Goal: Information Seeking & Learning: Find specific fact

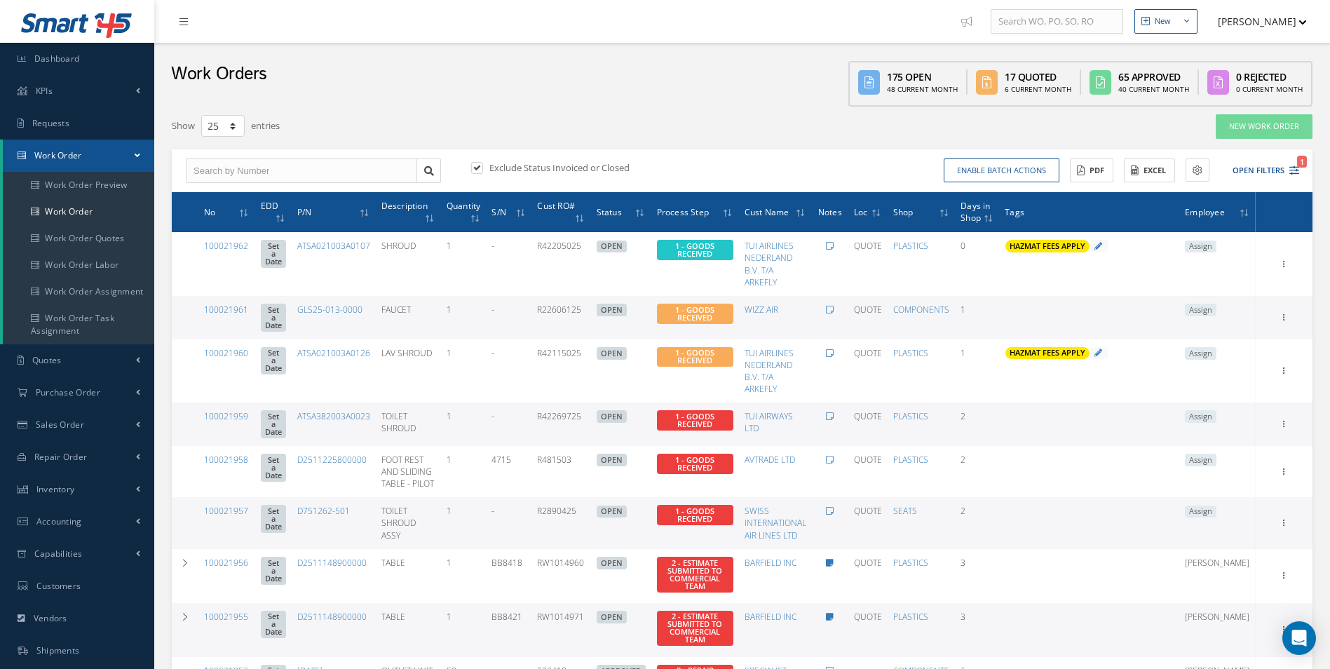
select select "25"
click at [1288, 168] on button "Open Filters 1" at bounding box center [1258, 170] width 79 height 23
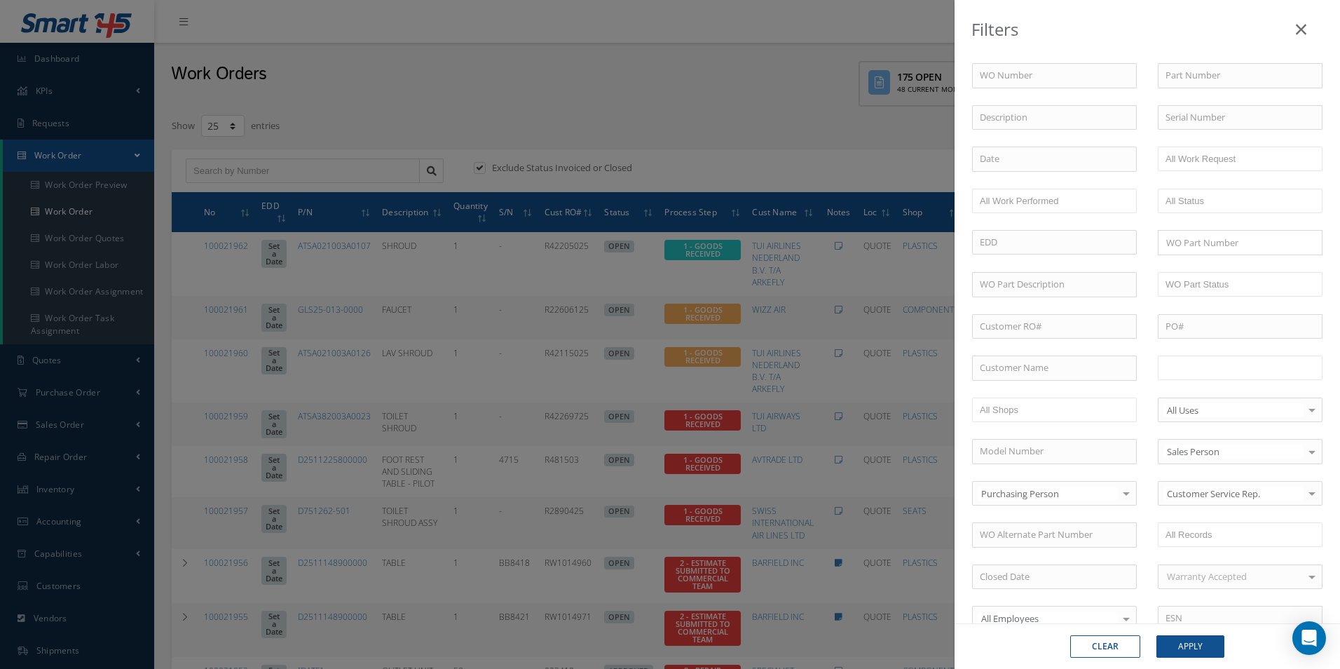
click at [1179, 366] on input "text" at bounding box center [1210, 368] width 89 height 18
click at [1196, 652] on button "Apply" at bounding box center [1190, 646] width 68 height 22
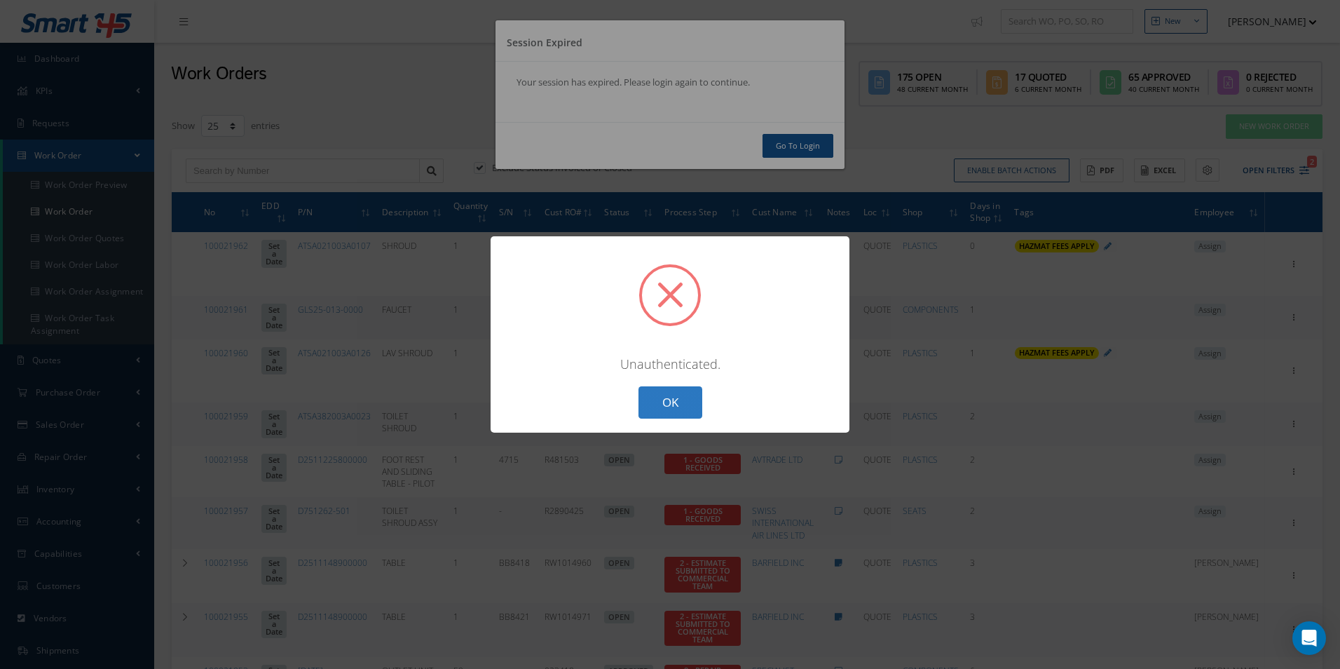
click at [661, 406] on button "OK" at bounding box center [670, 402] width 64 height 33
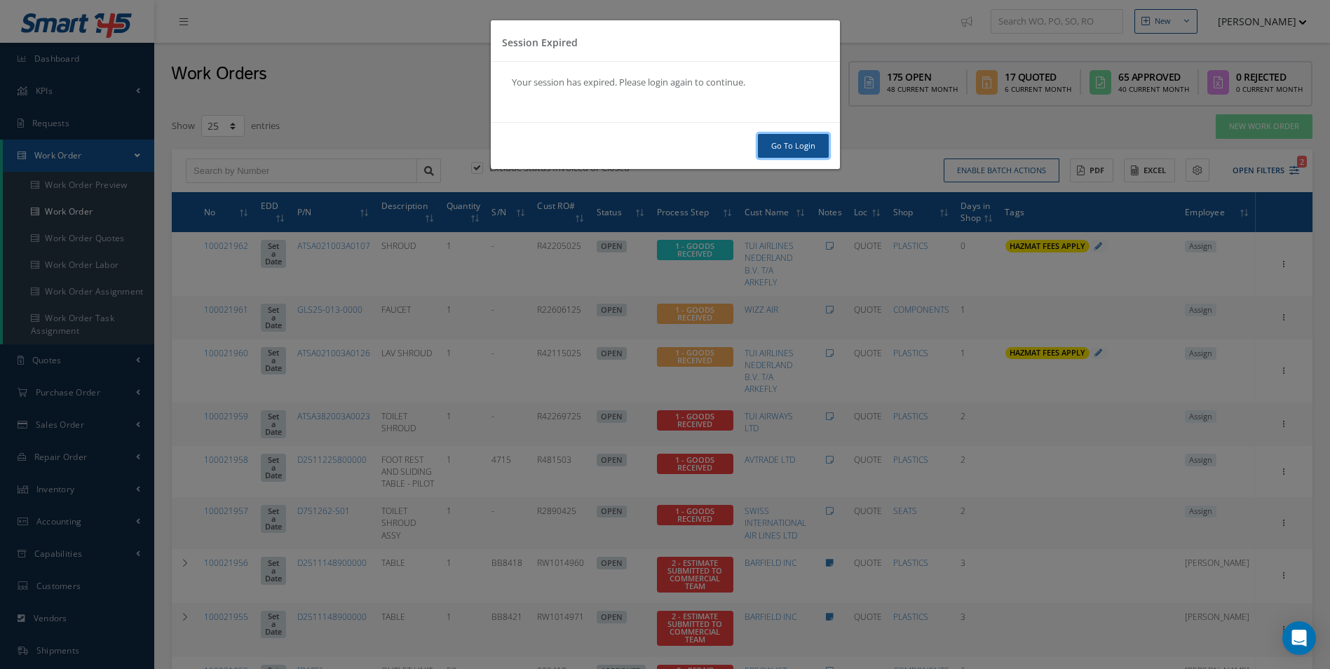
click at [774, 144] on link "Go To Login" at bounding box center [793, 146] width 71 height 25
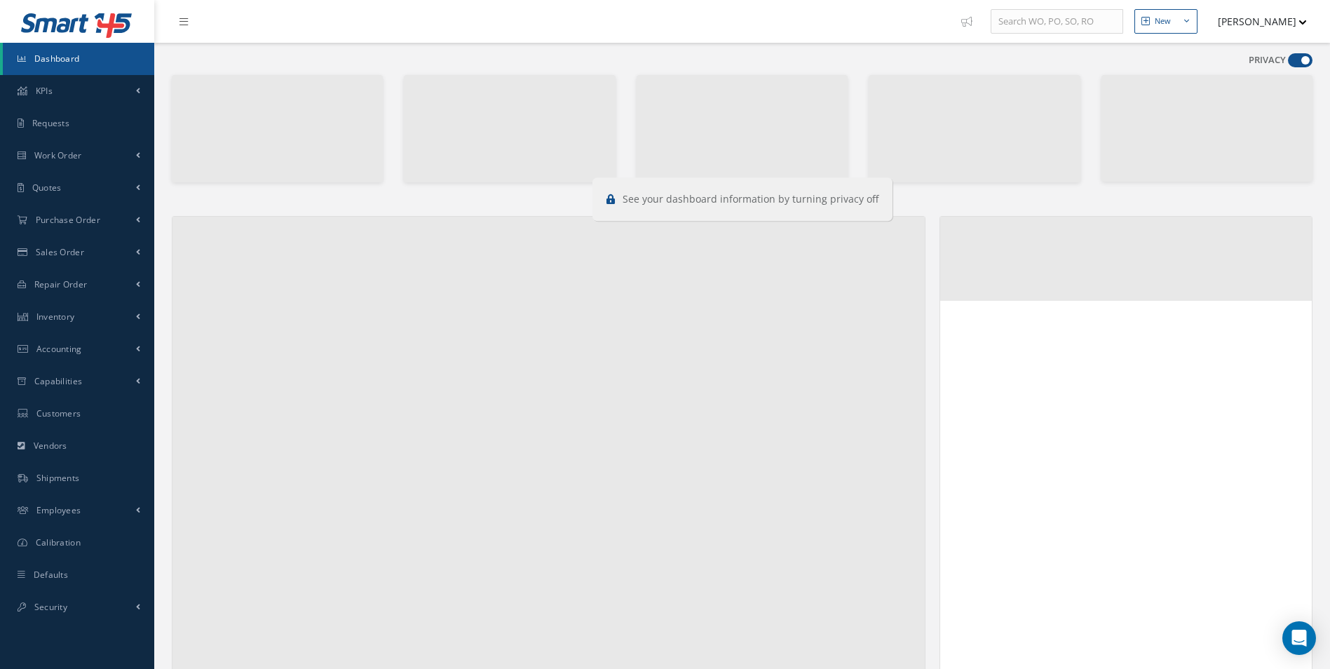
click at [1297, 57] on span at bounding box center [1299, 60] width 25 height 14
click at [1287, 63] on input "checkbox" at bounding box center [1287, 63] width 0 height 0
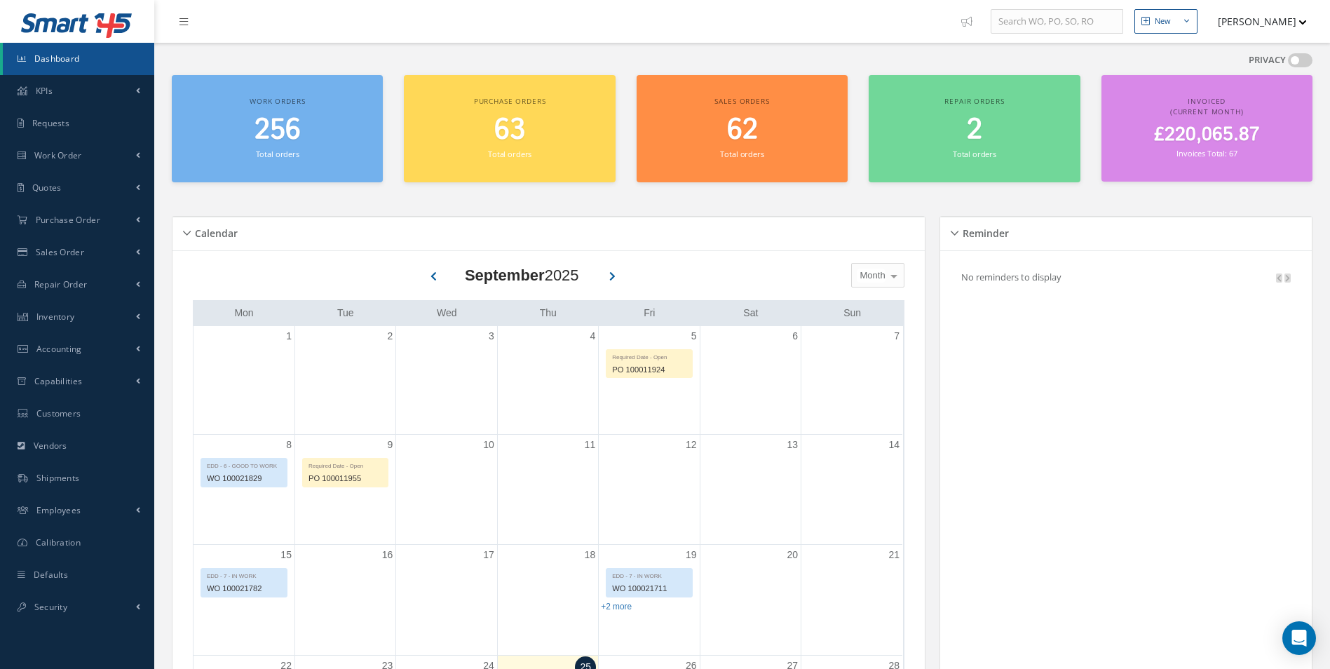
click at [1297, 57] on span at bounding box center [1299, 60] width 25 height 14
click at [1287, 63] on input "checkbox" at bounding box center [1287, 63] width 0 height 0
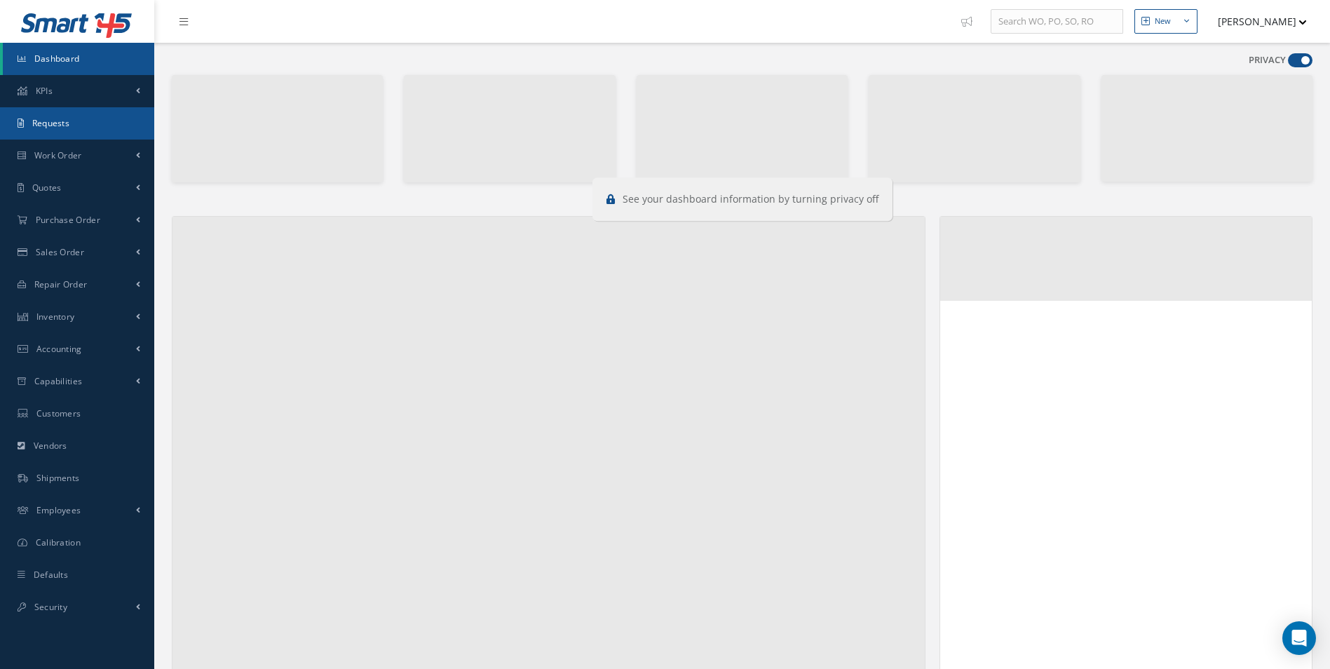
click at [66, 132] on link "Requests" at bounding box center [77, 123] width 154 height 32
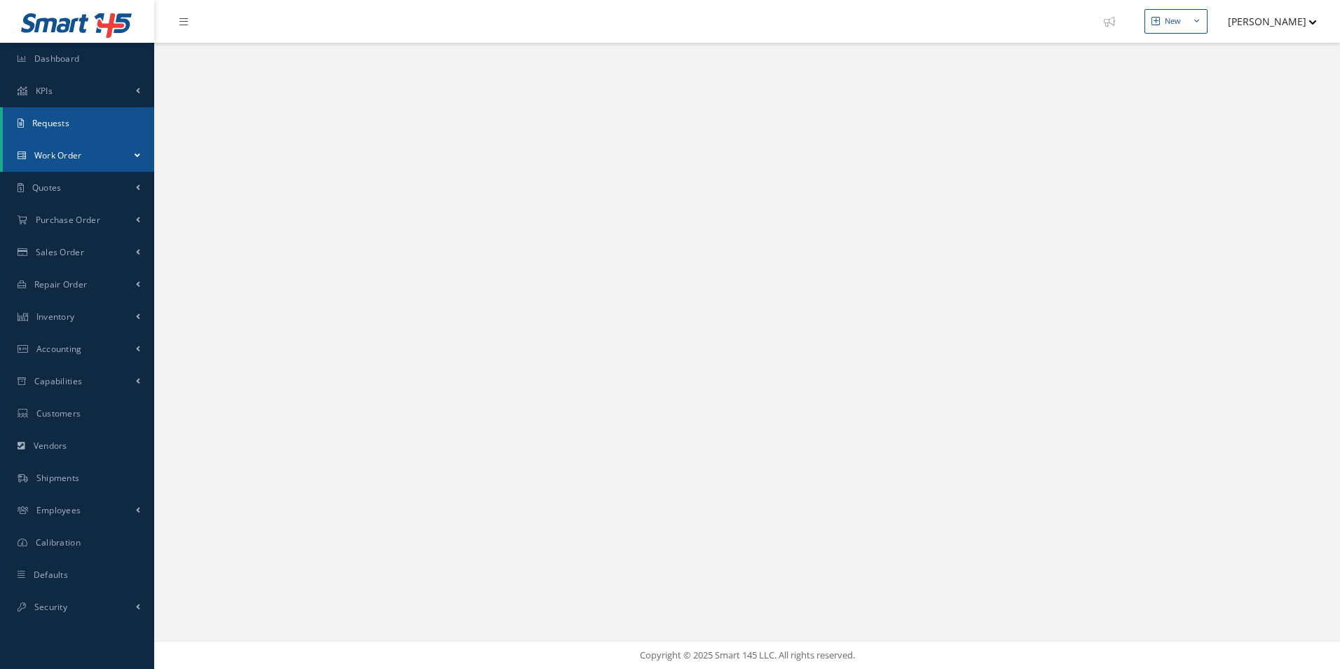
select select "25"
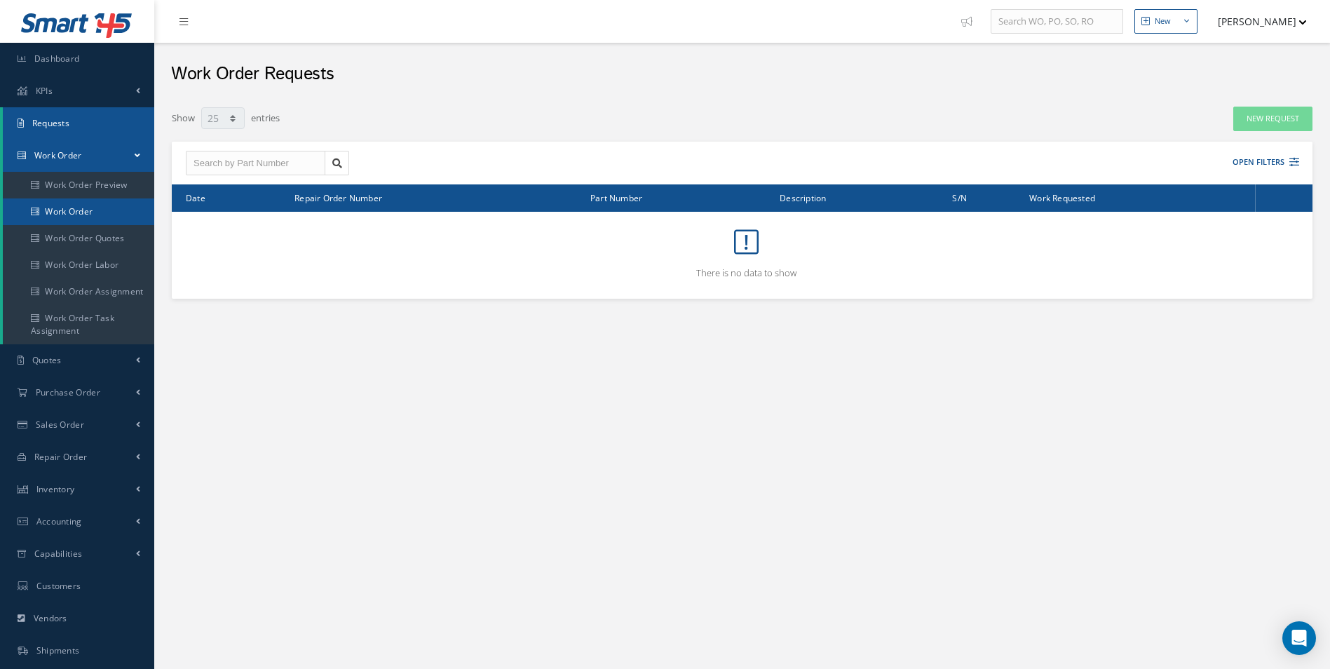
click at [95, 214] on link "Work Order" at bounding box center [78, 211] width 151 height 27
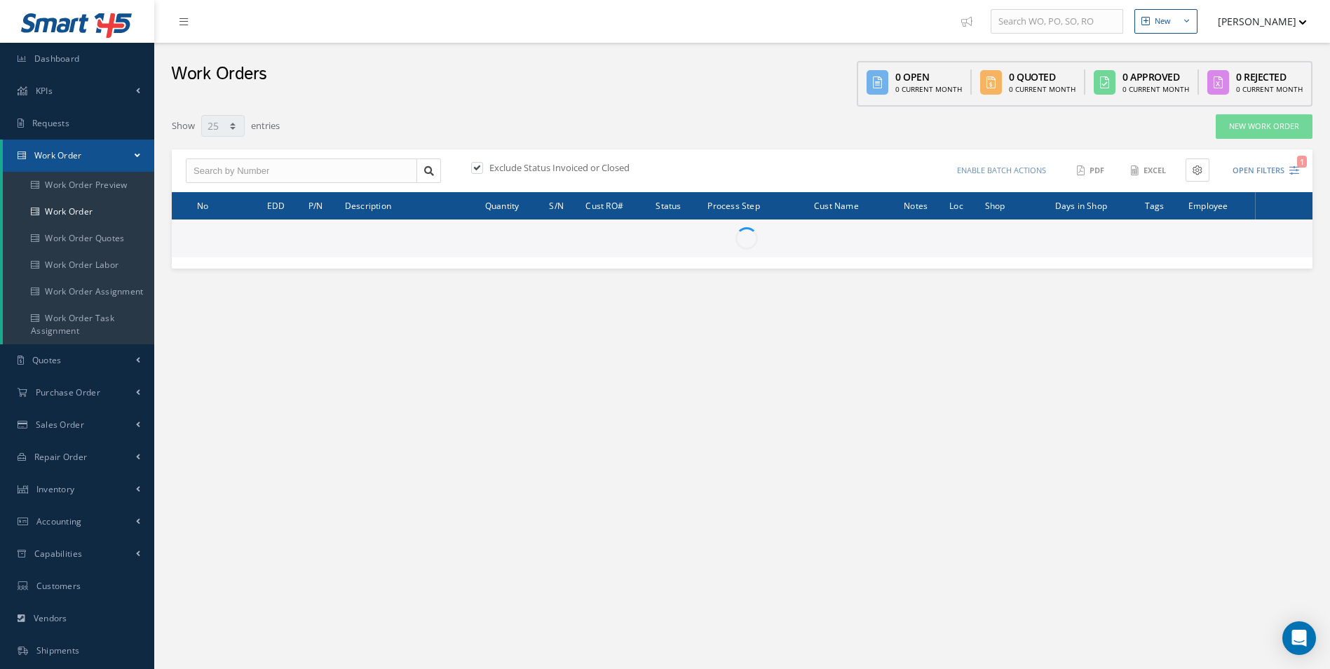
select select "25"
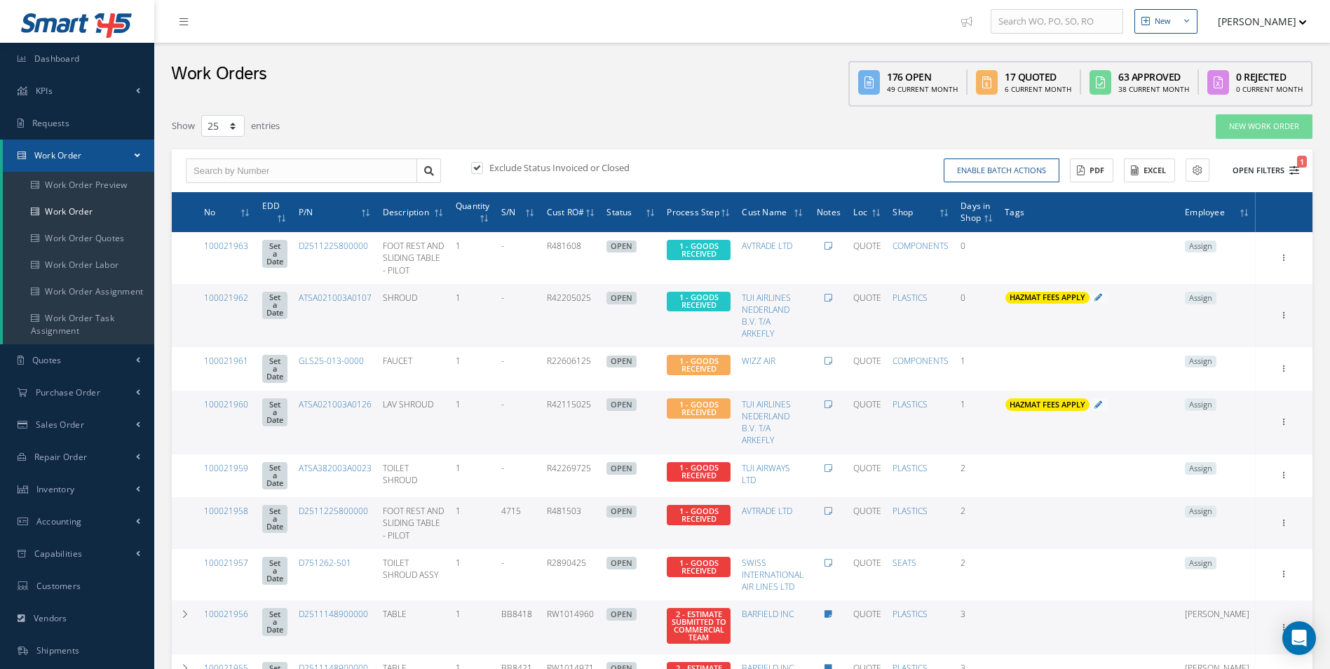
click at [1289, 173] on icon "1" at bounding box center [1294, 170] width 10 height 10
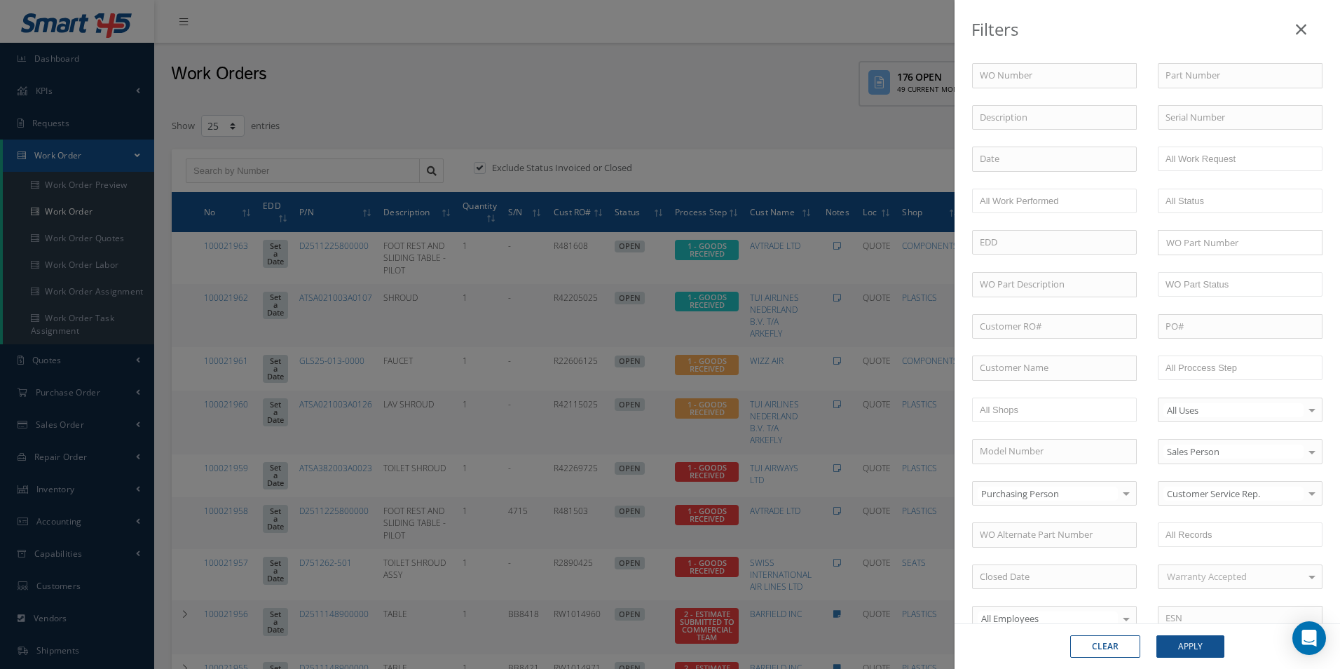
click at [869, 343] on div "Filters WO Number Part Number Description Serial Number - BER CERTIFICATION FIL…" at bounding box center [670, 334] width 1340 height 669
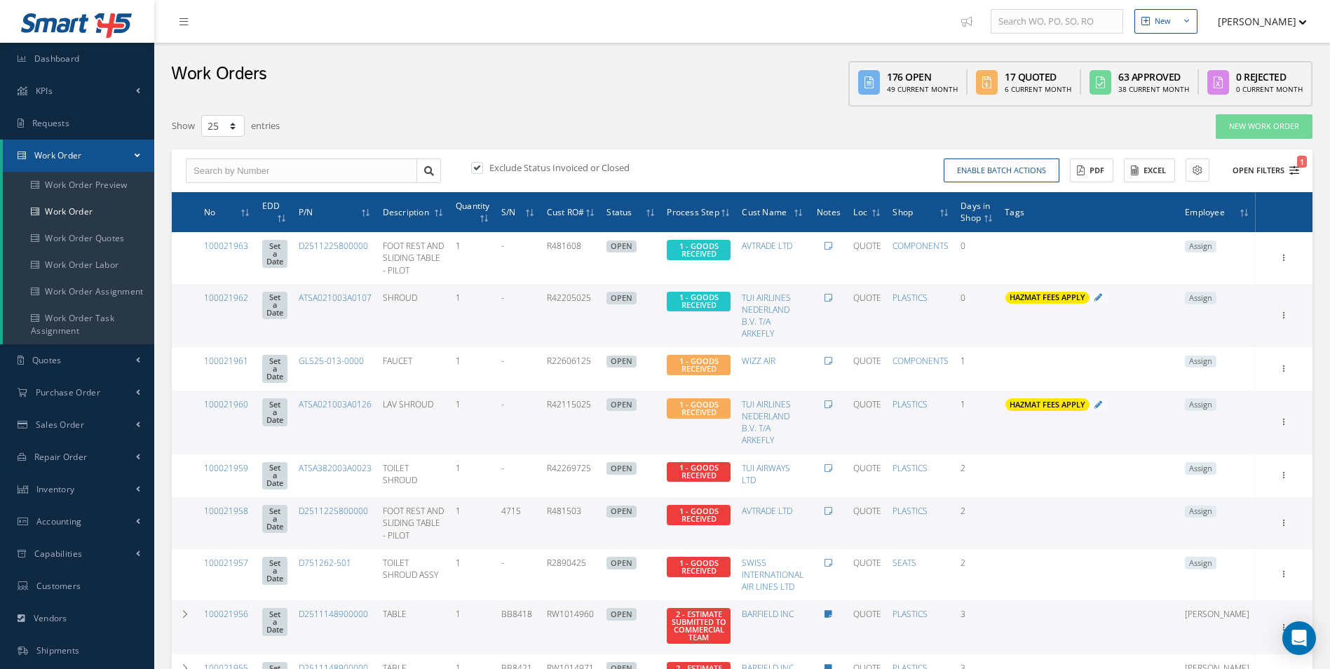
click at [1292, 174] on icon "1" at bounding box center [1294, 170] width 10 height 10
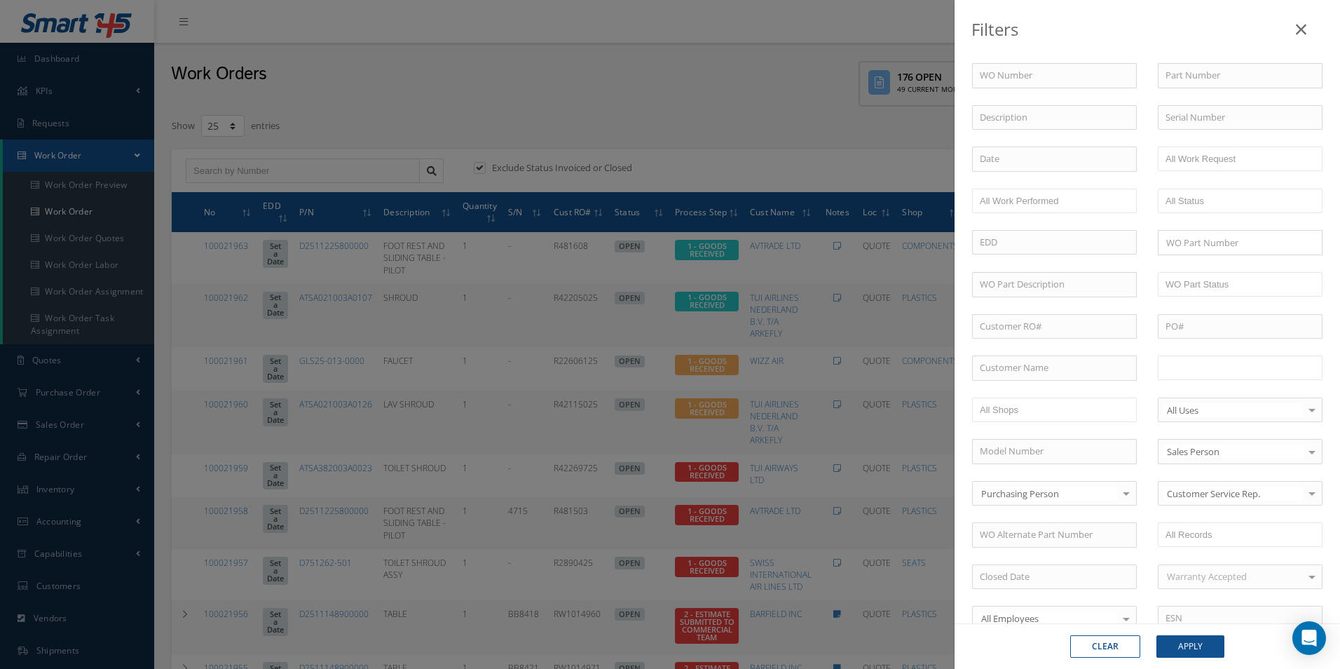
click at [1195, 377] on li at bounding box center [1210, 367] width 99 height 19
click at [1204, 644] on button "Apply" at bounding box center [1190, 646] width 68 height 22
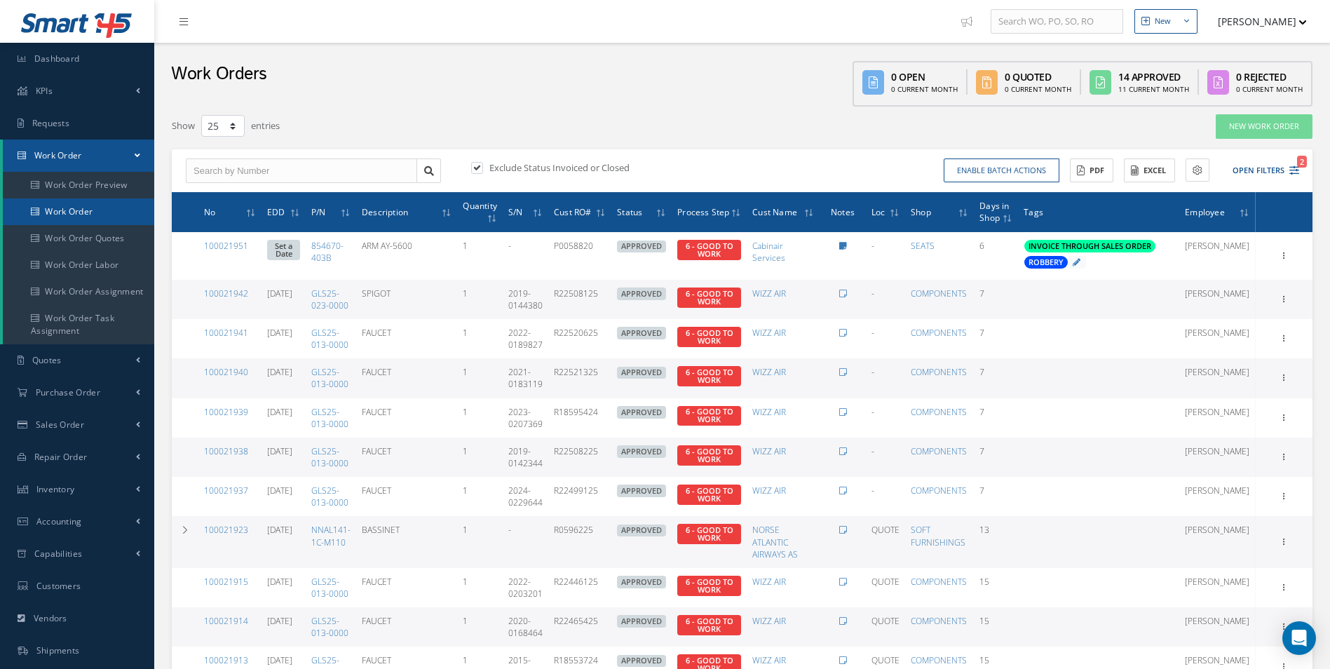
click at [85, 212] on link "Work Order" at bounding box center [78, 211] width 151 height 27
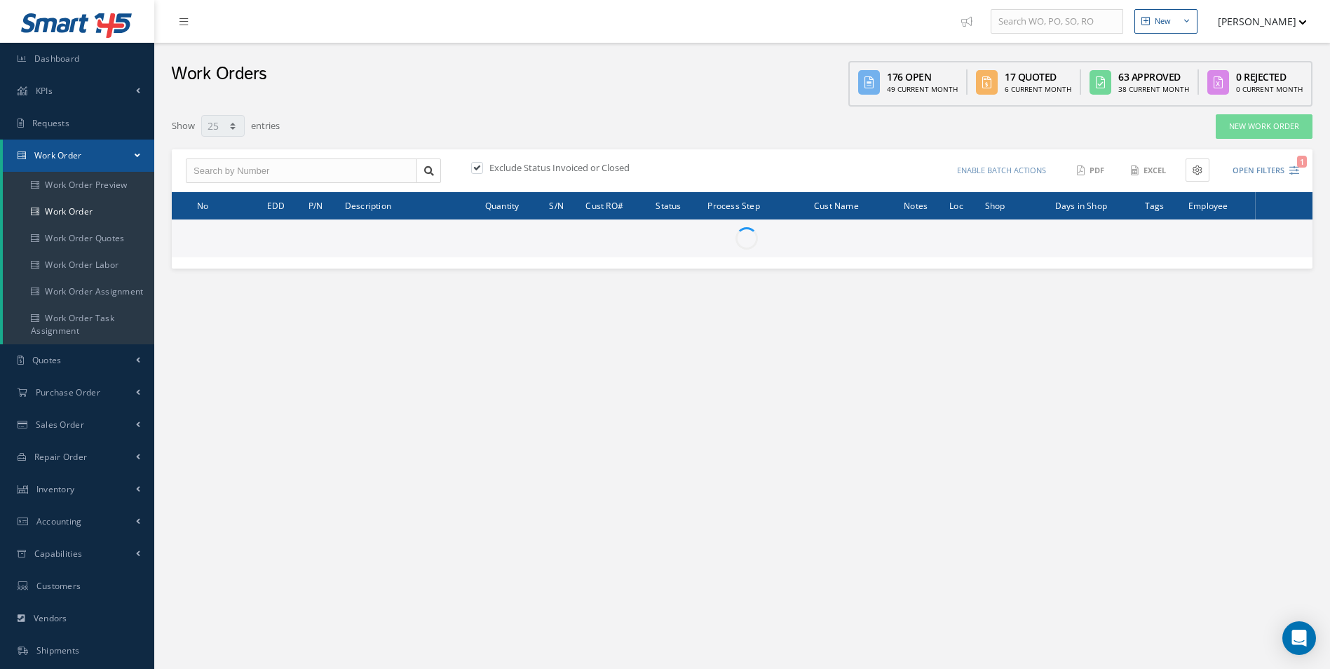
select select "25"
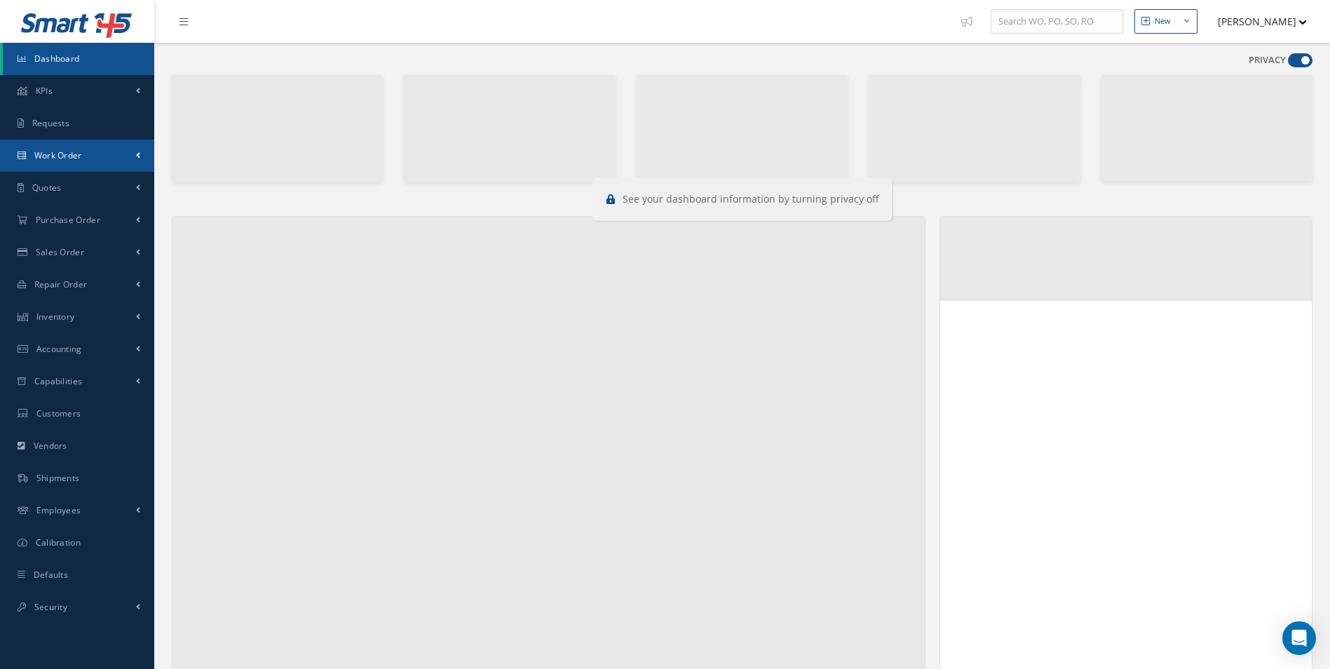
drag, startPoint x: 58, startPoint y: 150, endPoint x: 58, endPoint y: 160, distance: 9.8
click at [58, 150] on span "Work Order" at bounding box center [58, 155] width 48 height 12
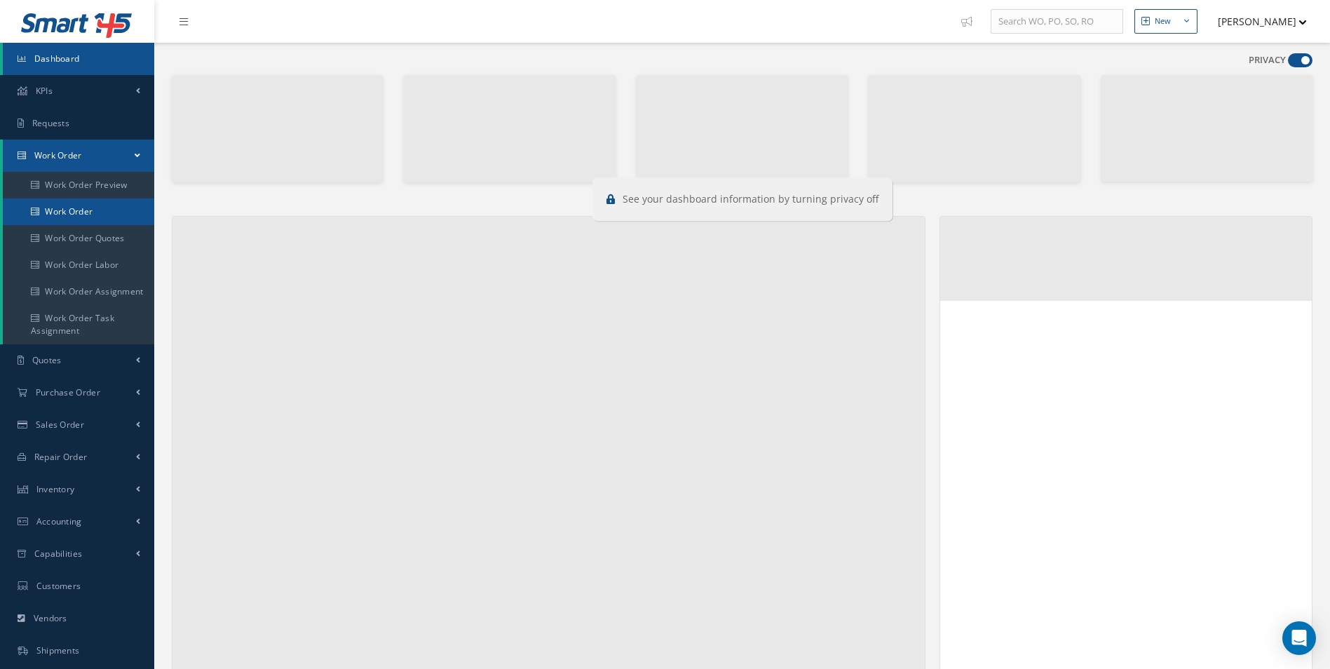
click at [62, 198] on link "Work Order" at bounding box center [78, 211] width 151 height 27
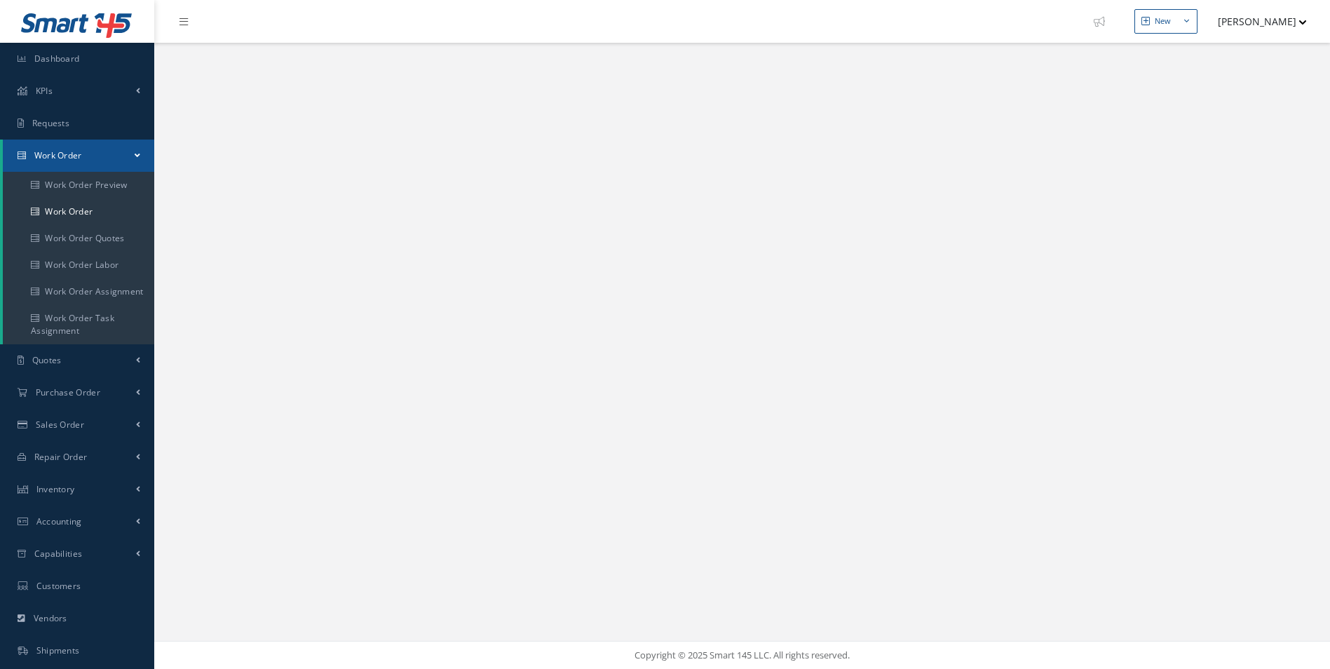
select select "25"
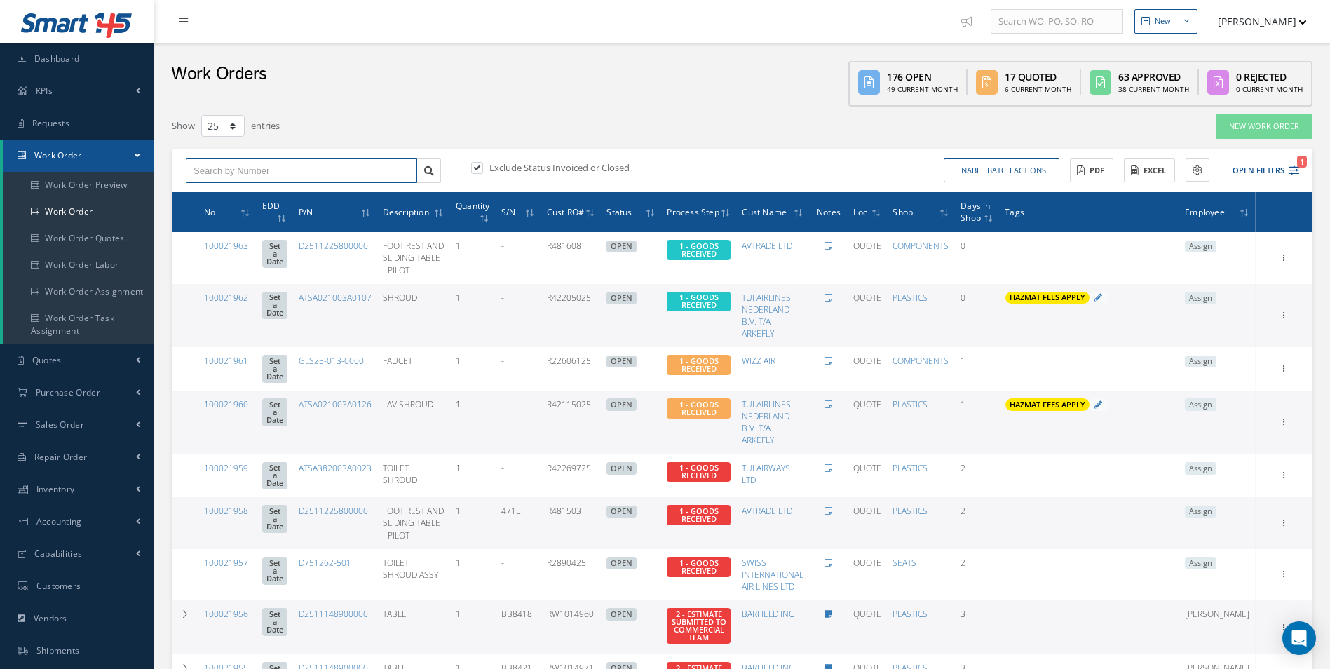
click at [258, 163] on input "text" at bounding box center [301, 170] width 231 height 25
drag, startPoint x: 262, startPoint y: 171, endPoint x: 64, endPoint y: 424, distance: 321.5
click at [64, 424] on span "Sales Order" at bounding box center [60, 424] width 48 height 12
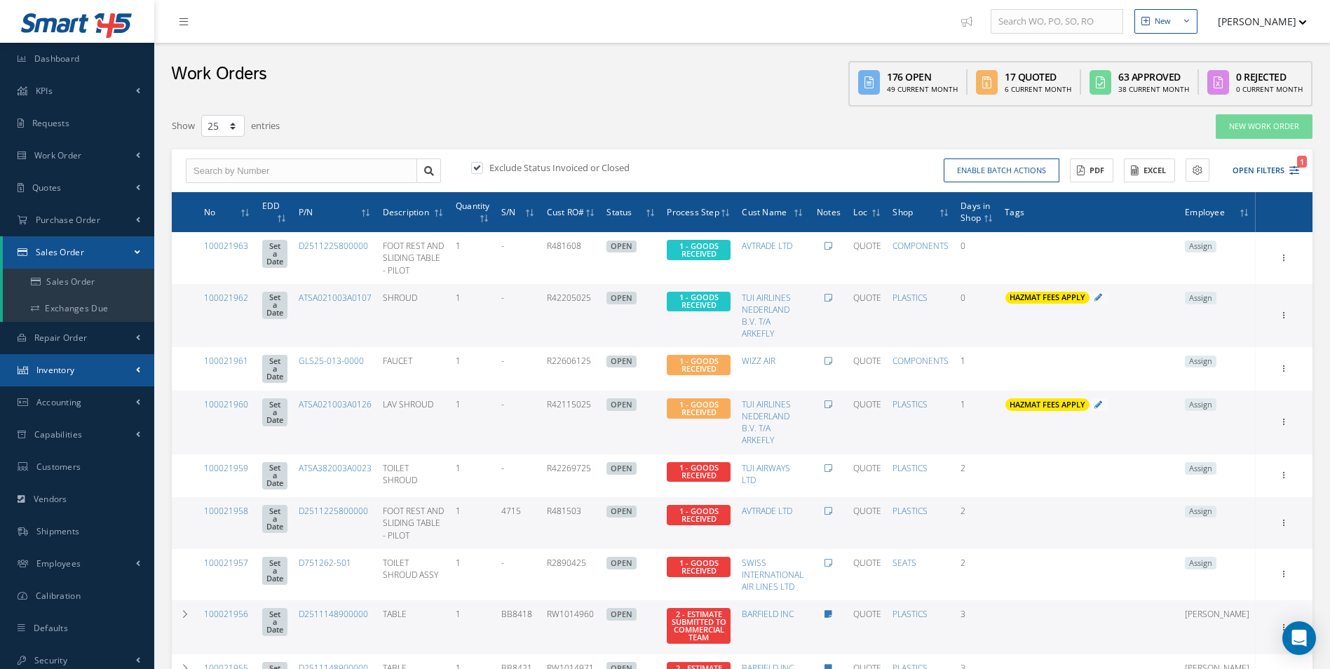
click at [74, 367] on span "Inventory" at bounding box center [55, 370] width 39 height 12
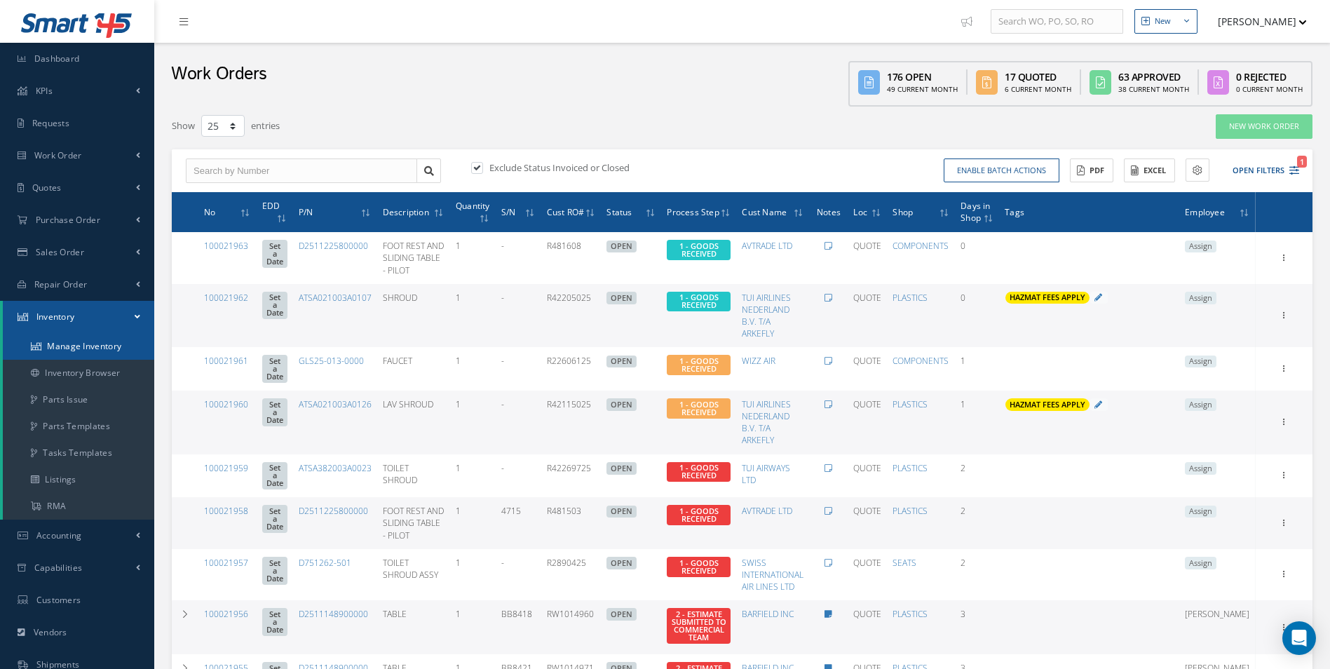
click at [76, 350] on link "Manage Inventory" at bounding box center [78, 346] width 151 height 27
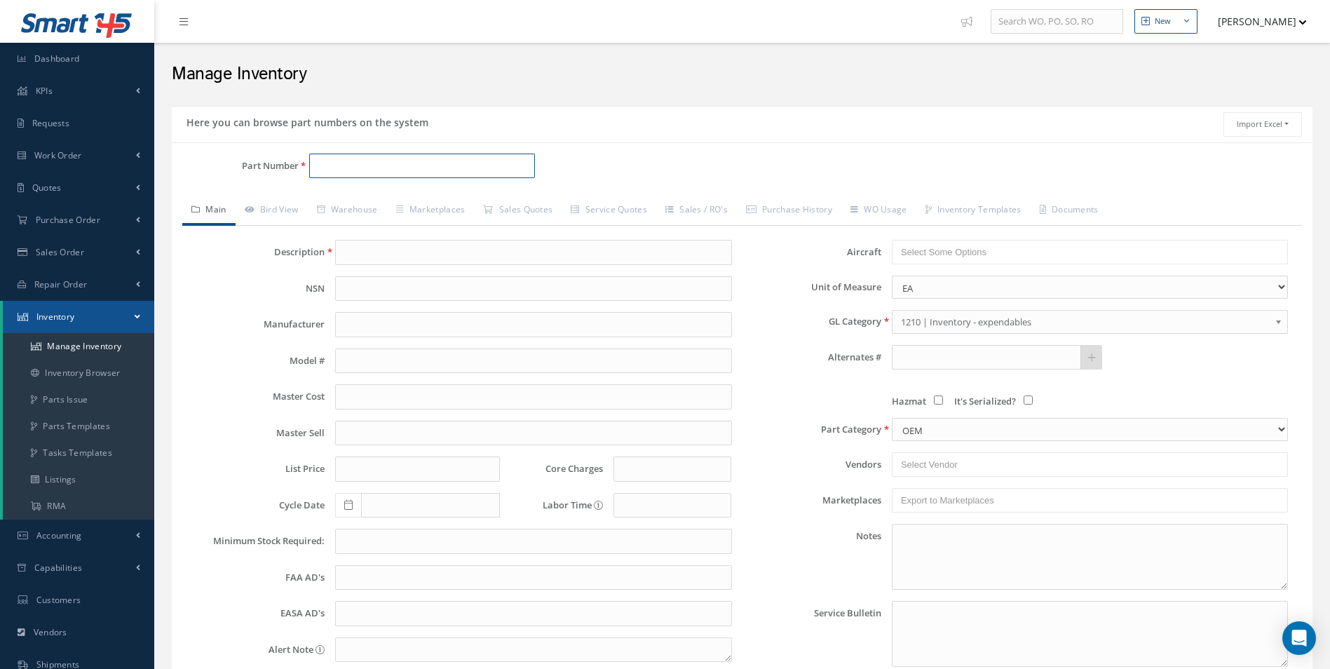
click at [381, 172] on input "Part Number" at bounding box center [422, 165] width 226 height 25
paste input "504275-401-2258"
click at [468, 204] on span "SEAT BELT" at bounding box center [544, 202] width 210 height 15
type input "504275-401-2258"
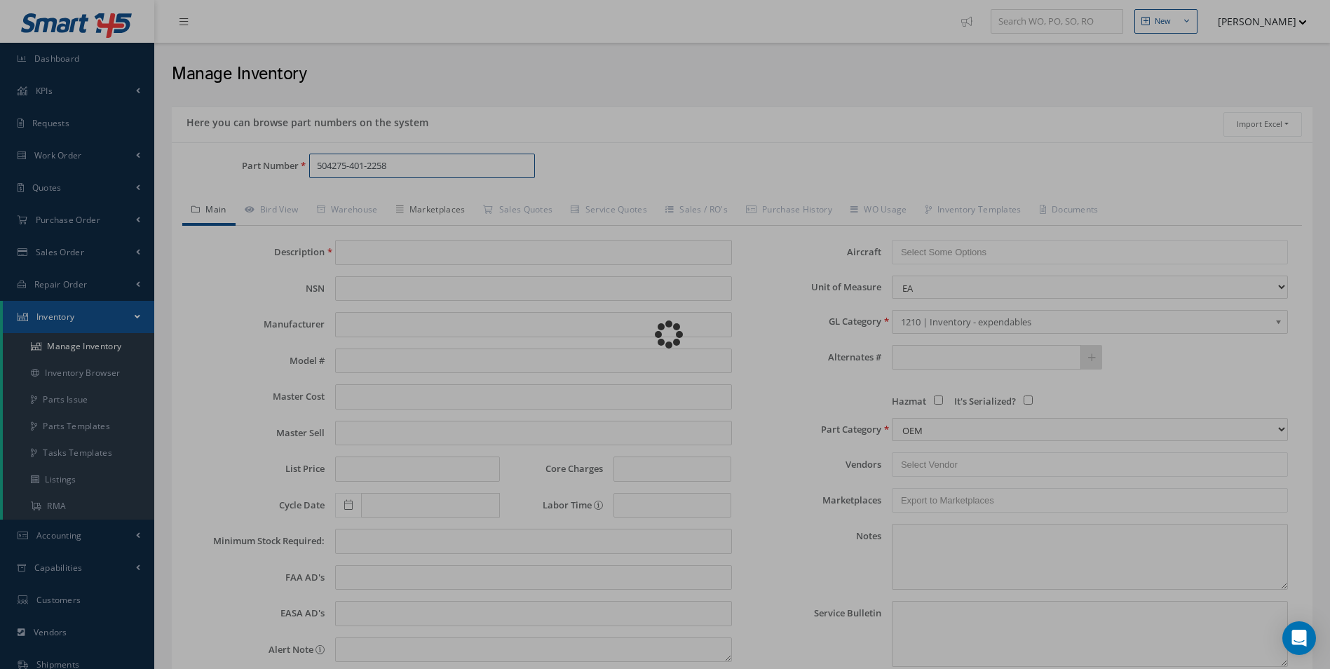
type input "SEAT BELT"
type input "0.00"
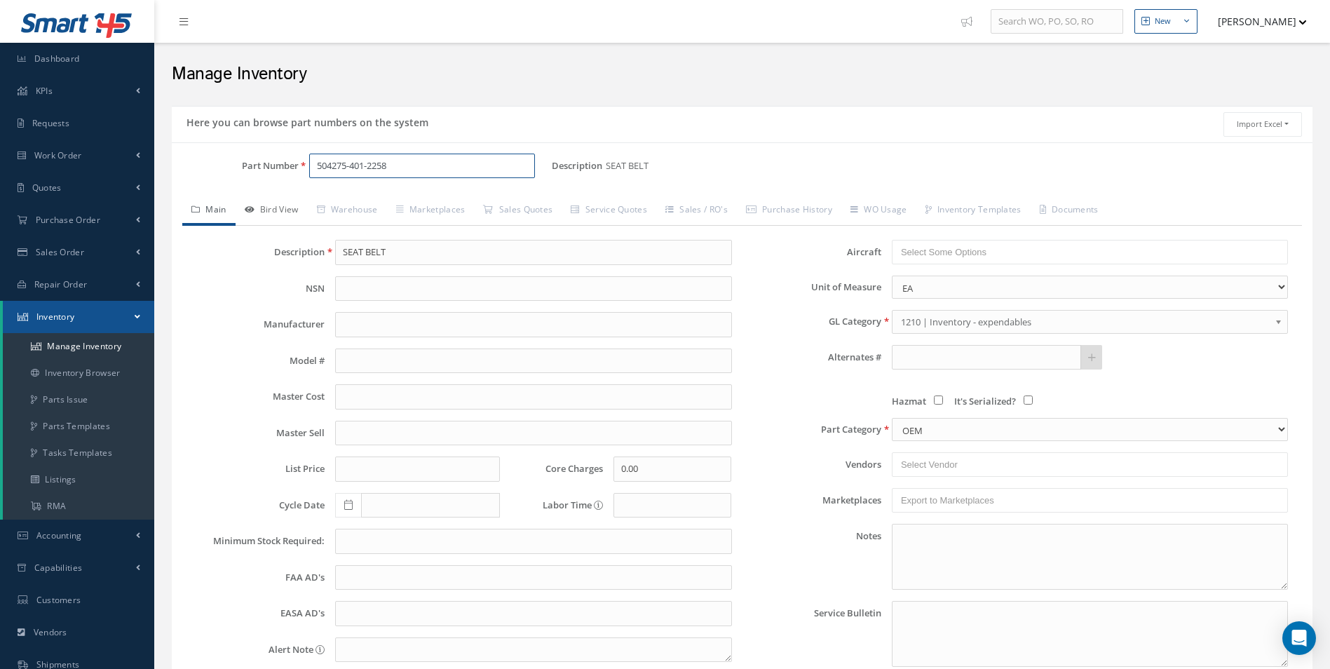
type input "504275-401-2258"
click at [262, 215] on link "Bird View" at bounding box center [271, 210] width 72 height 29
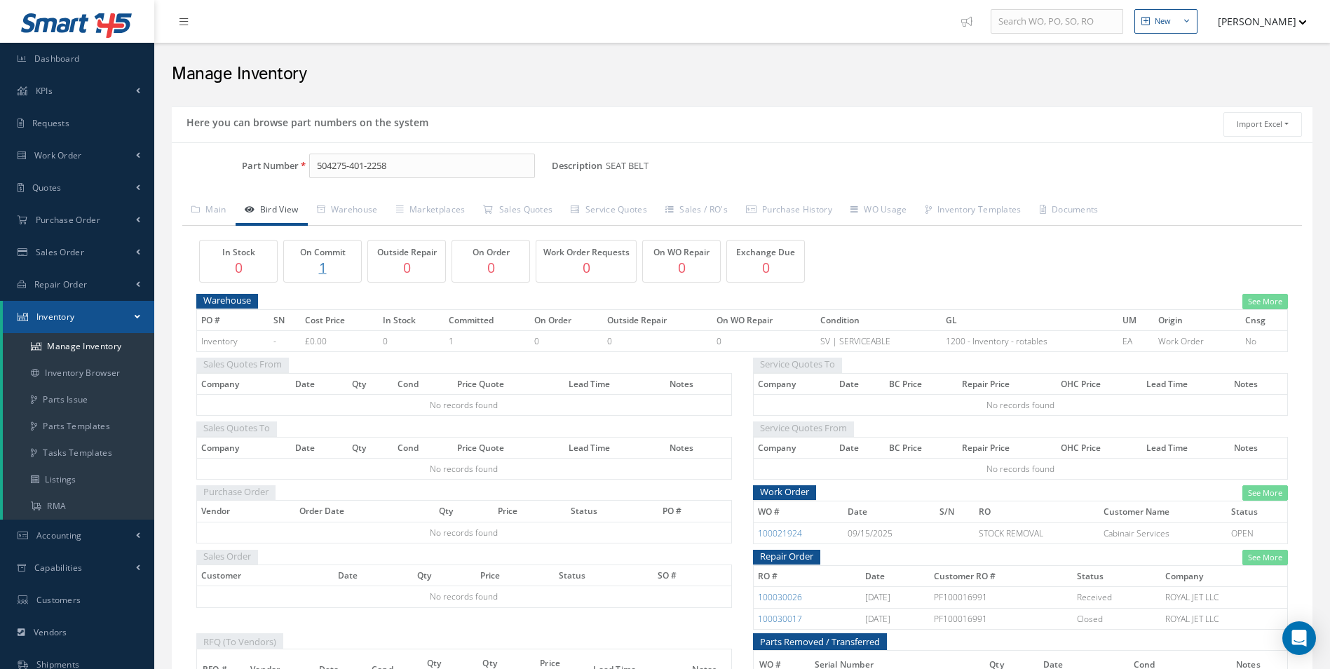
click at [343, 196] on div "Part Number 504275-401-2258 Description SEAT BELT Alternates Based on the selec…" at bounding box center [742, 485] width 1140 height 665
click at [350, 205] on link "Warehouse" at bounding box center [347, 210] width 79 height 29
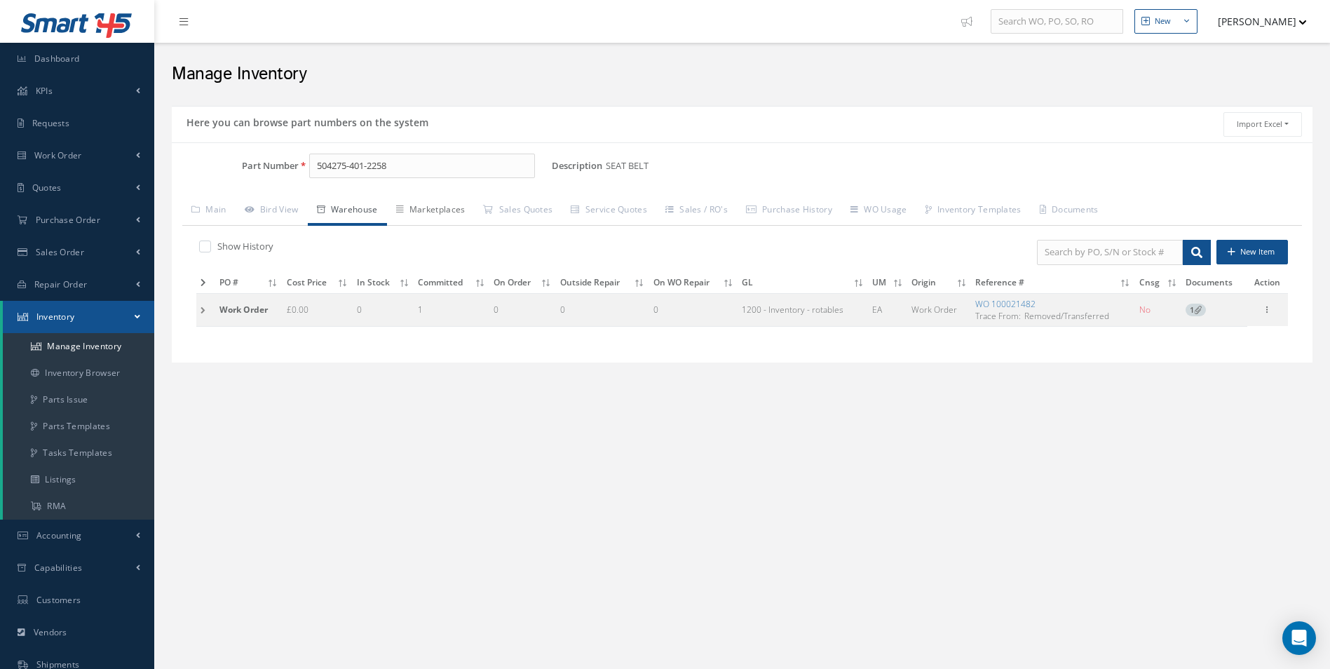
click at [429, 208] on link "Marketplaces" at bounding box center [431, 210] width 88 height 29
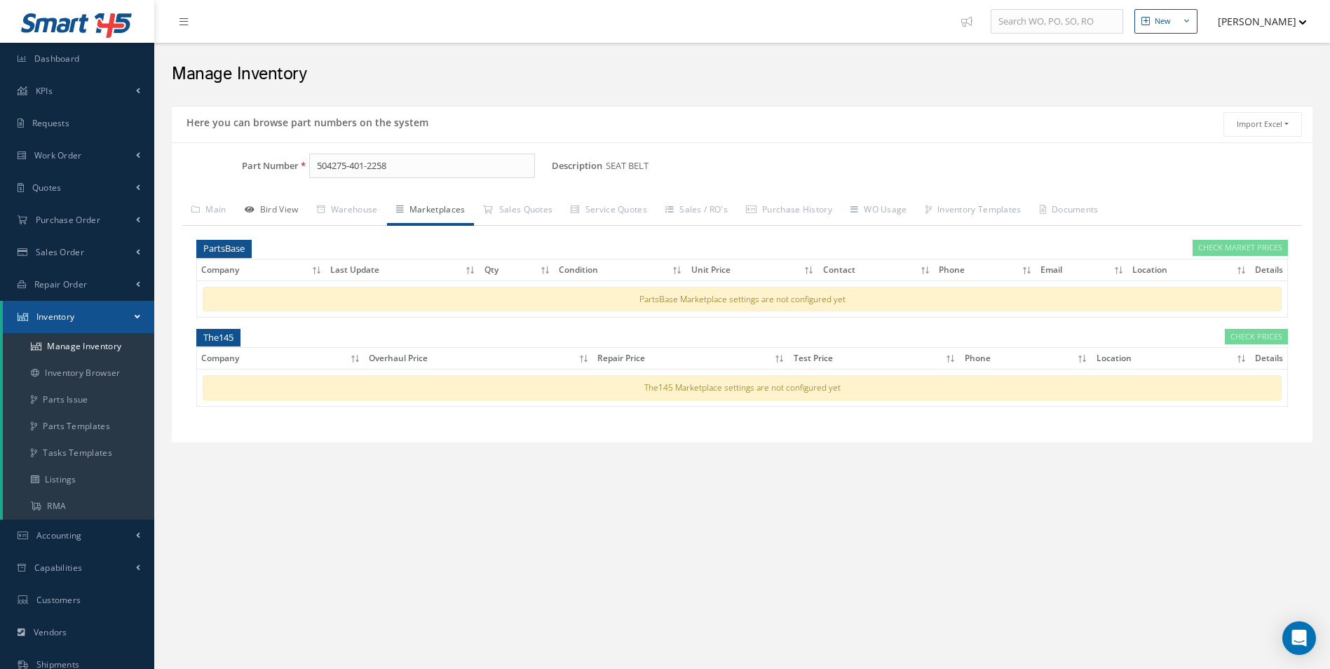
click at [248, 207] on icon at bounding box center [250, 209] width 10 height 8
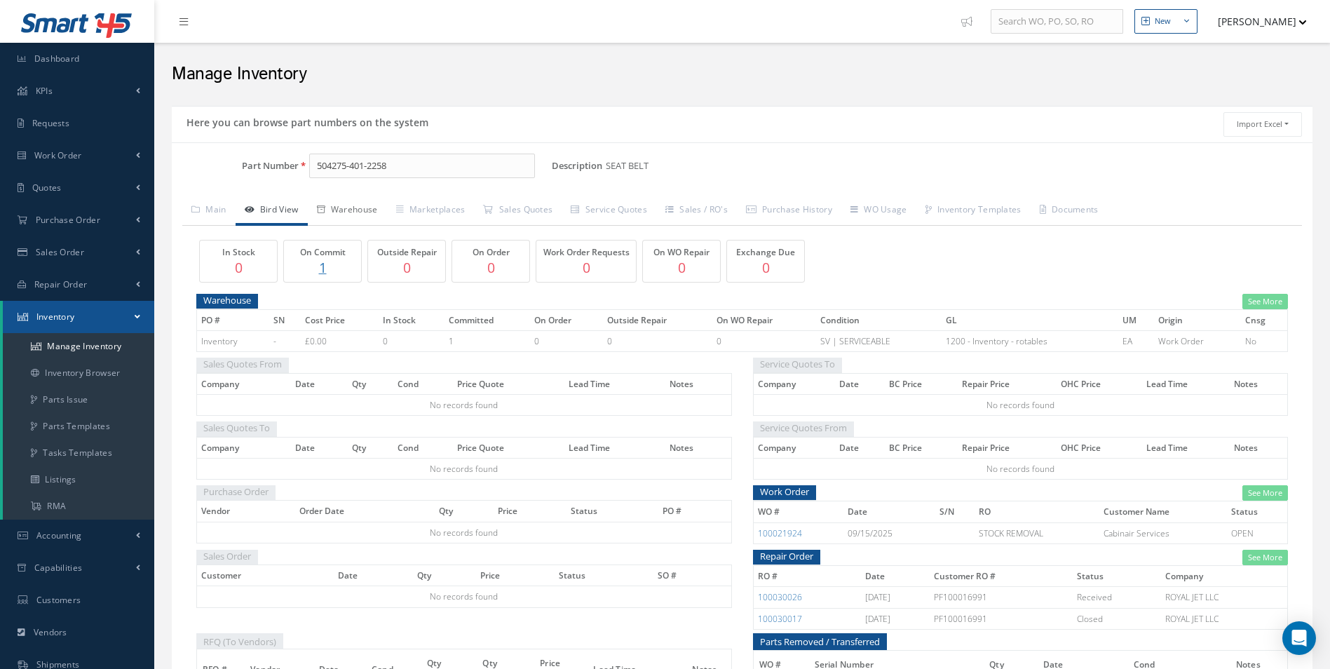
drag, startPoint x: 358, startPoint y: 215, endPoint x: 388, endPoint y: 215, distance: 29.4
click at [358, 215] on link "Warehouse" at bounding box center [347, 210] width 79 height 29
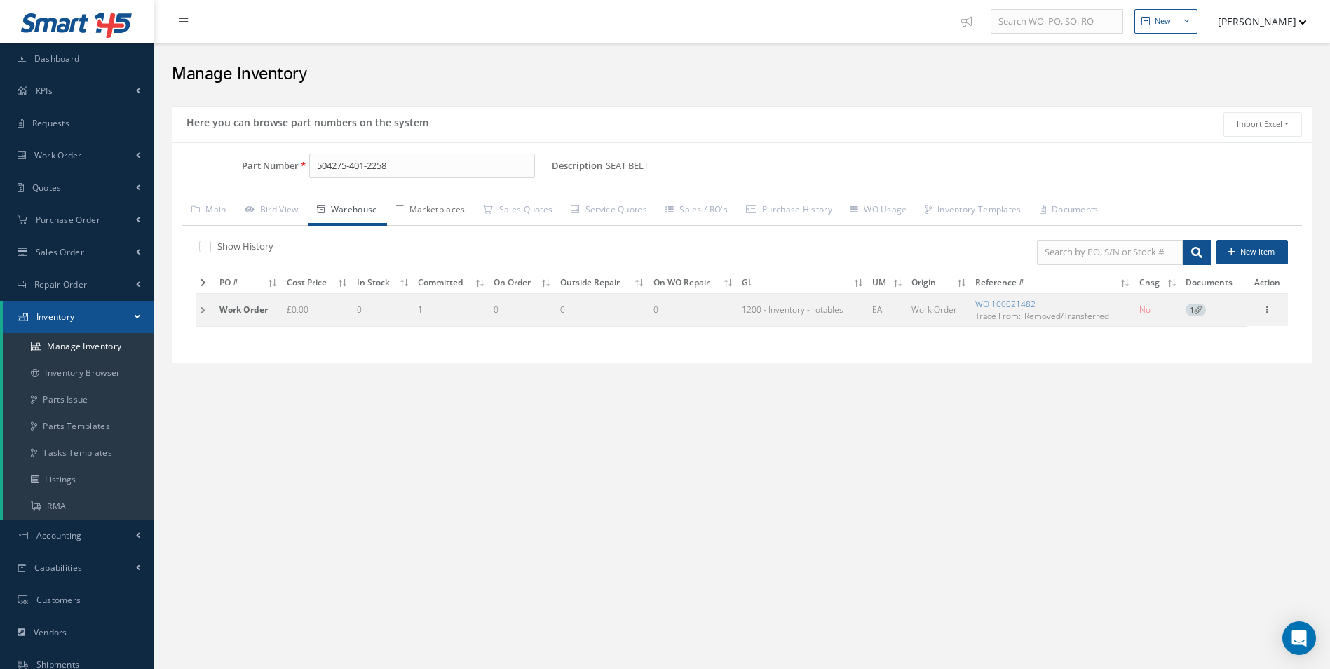
click at [431, 209] on link "Marketplaces" at bounding box center [431, 210] width 88 height 29
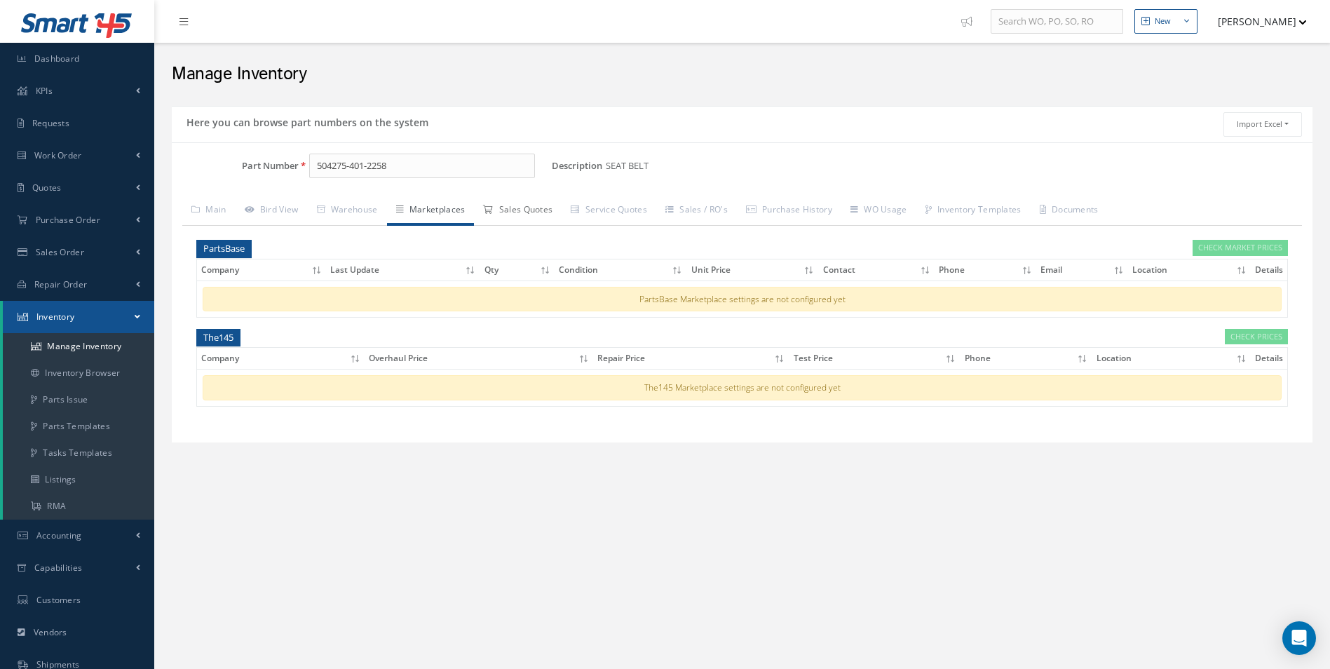
click at [553, 203] on link "Sales Quotes" at bounding box center [518, 210] width 88 height 29
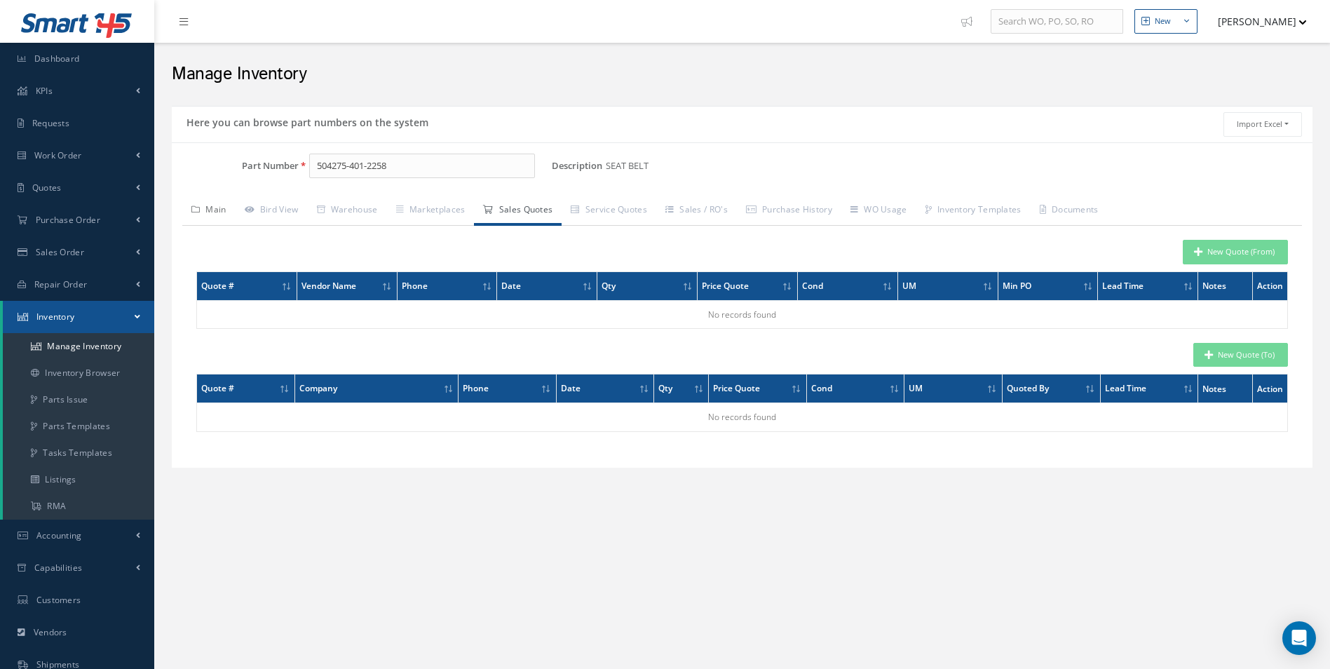
click at [198, 212] on icon at bounding box center [195, 209] width 8 height 8
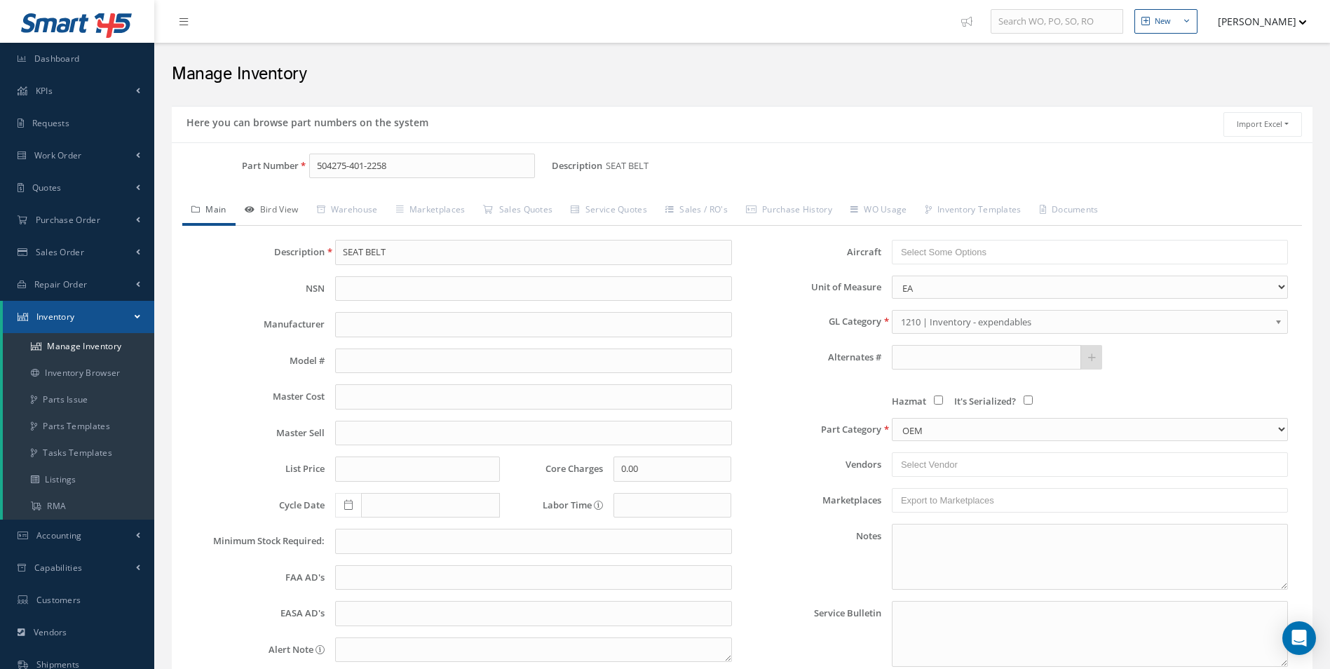
click at [264, 214] on link "Bird View" at bounding box center [271, 210] width 72 height 29
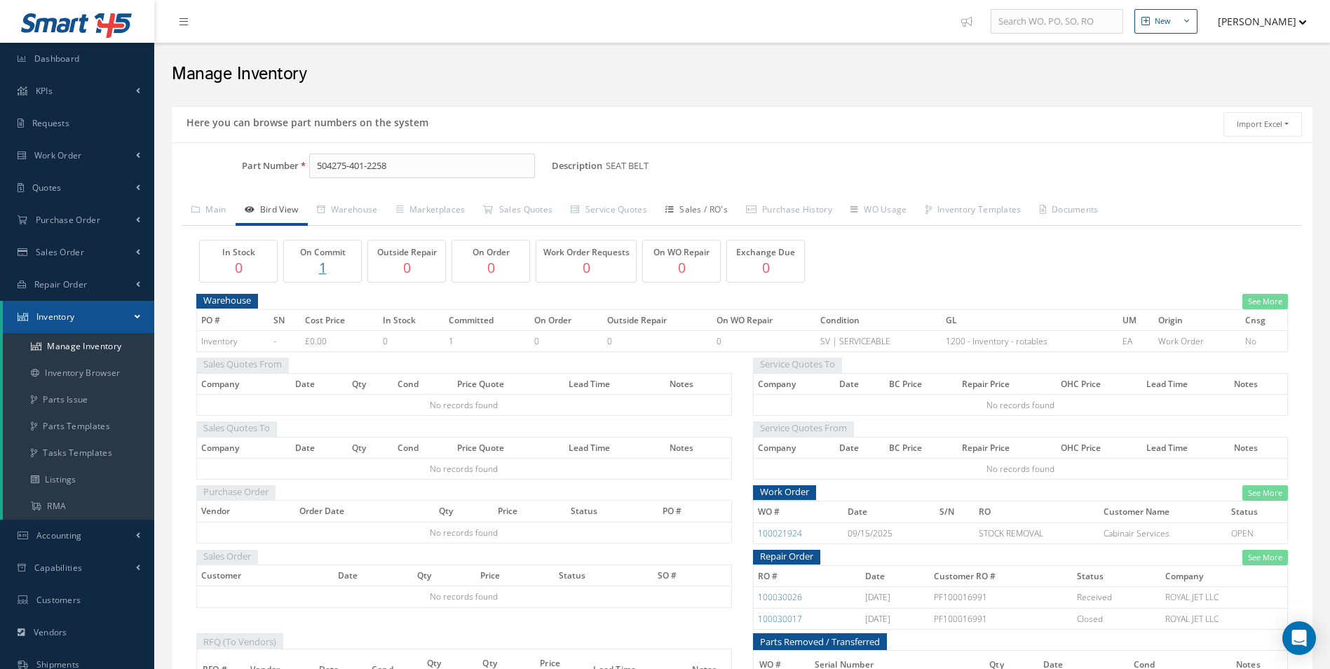
click at [718, 223] on link "Sales / RO's" at bounding box center [696, 210] width 81 height 29
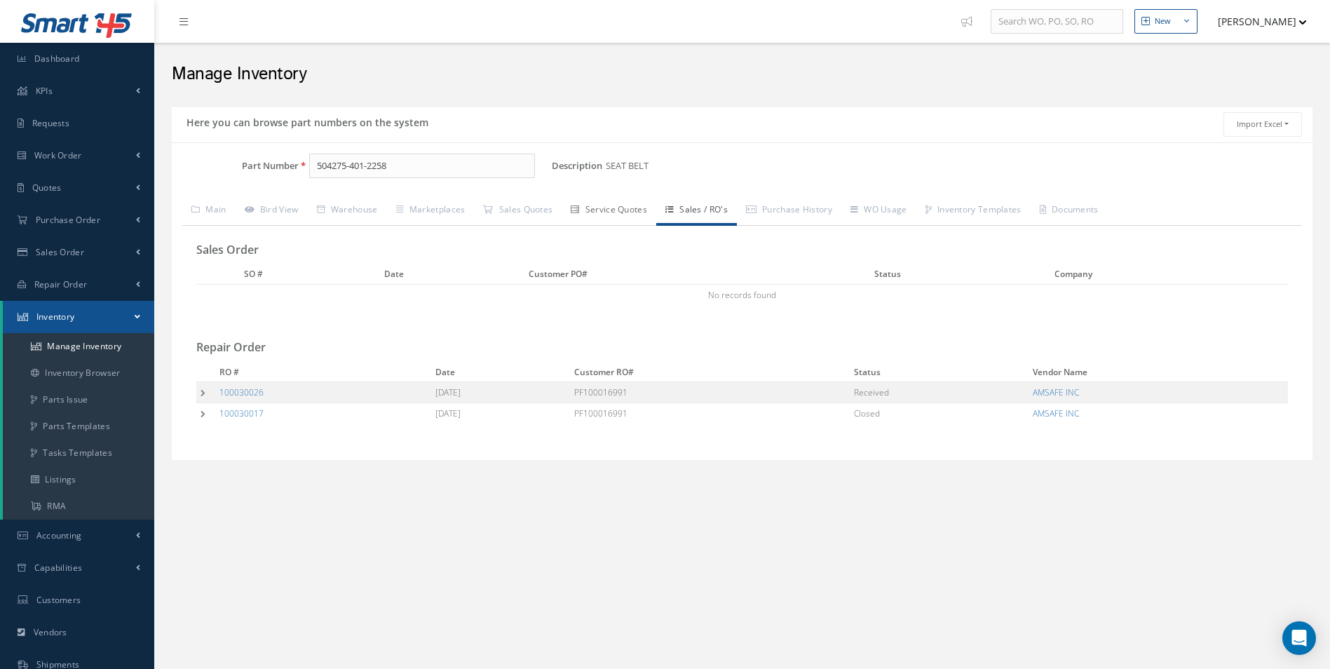
click at [613, 204] on link "Service Quotes" at bounding box center [608, 210] width 95 height 29
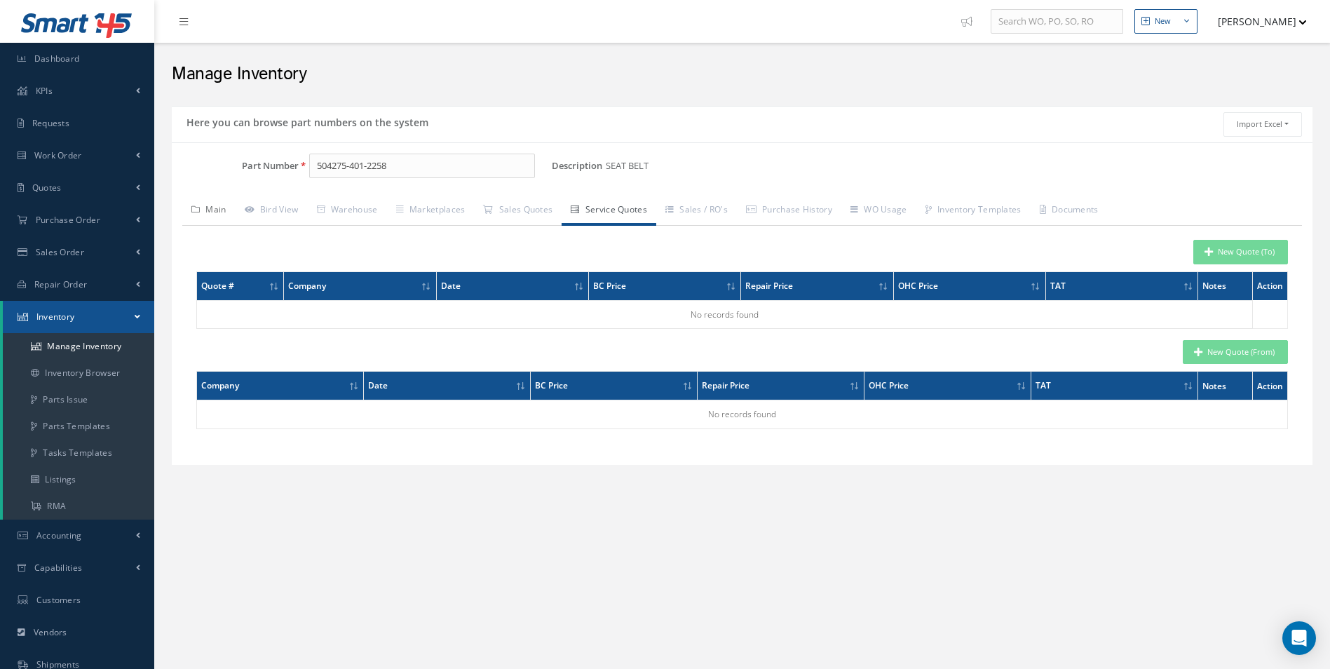
click at [186, 210] on link "Main" at bounding box center [208, 210] width 53 height 29
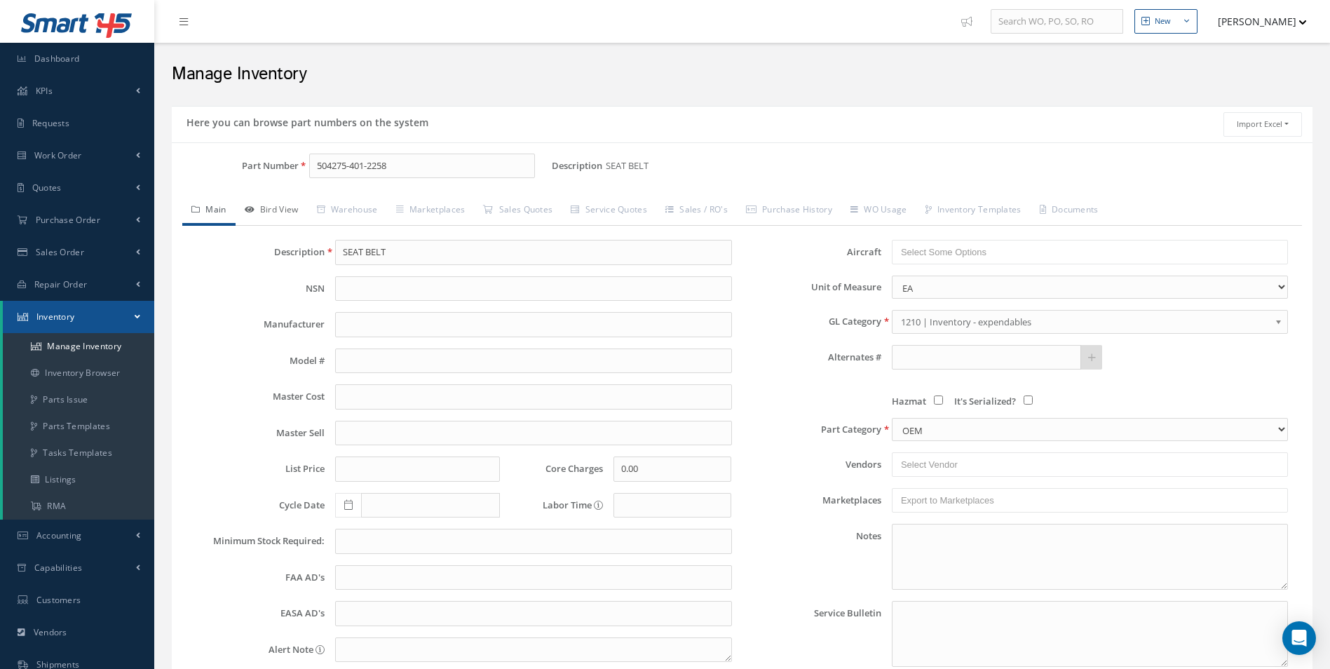
click at [270, 202] on link "Bird View" at bounding box center [271, 210] width 72 height 29
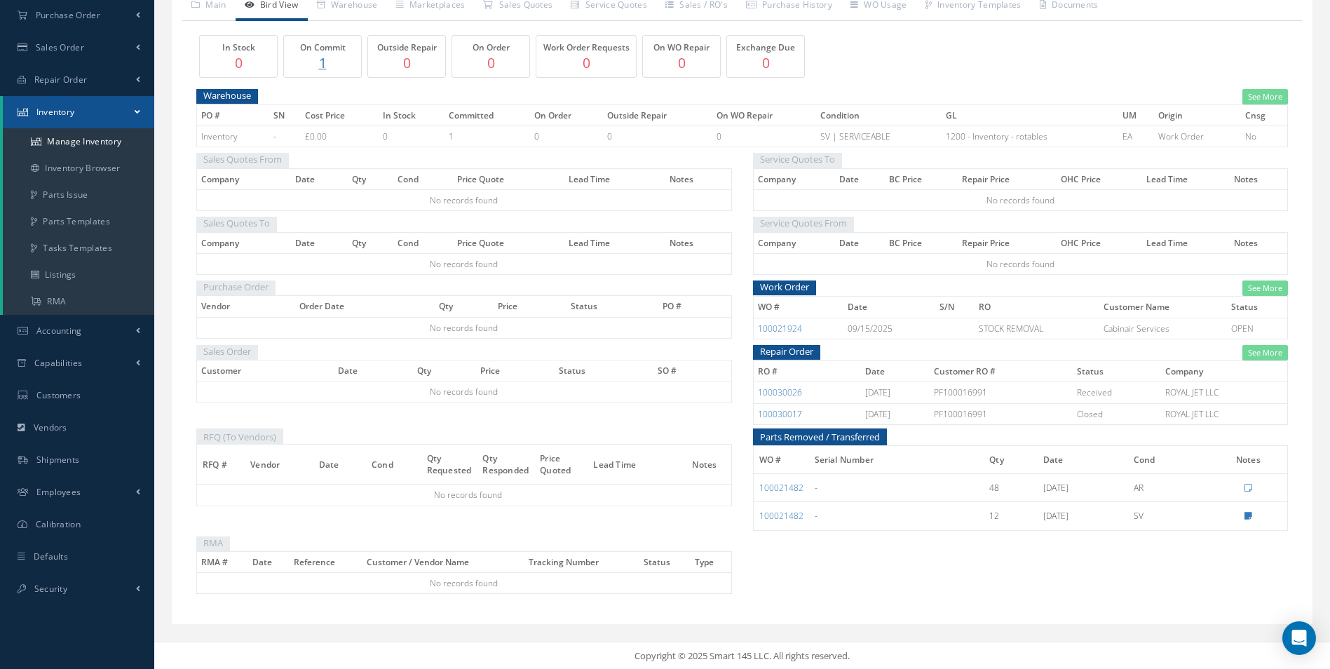
scroll to position [205, 0]
click at [772, 392] on link "100030026" at bounding box center [780, 391] width 44 height 12
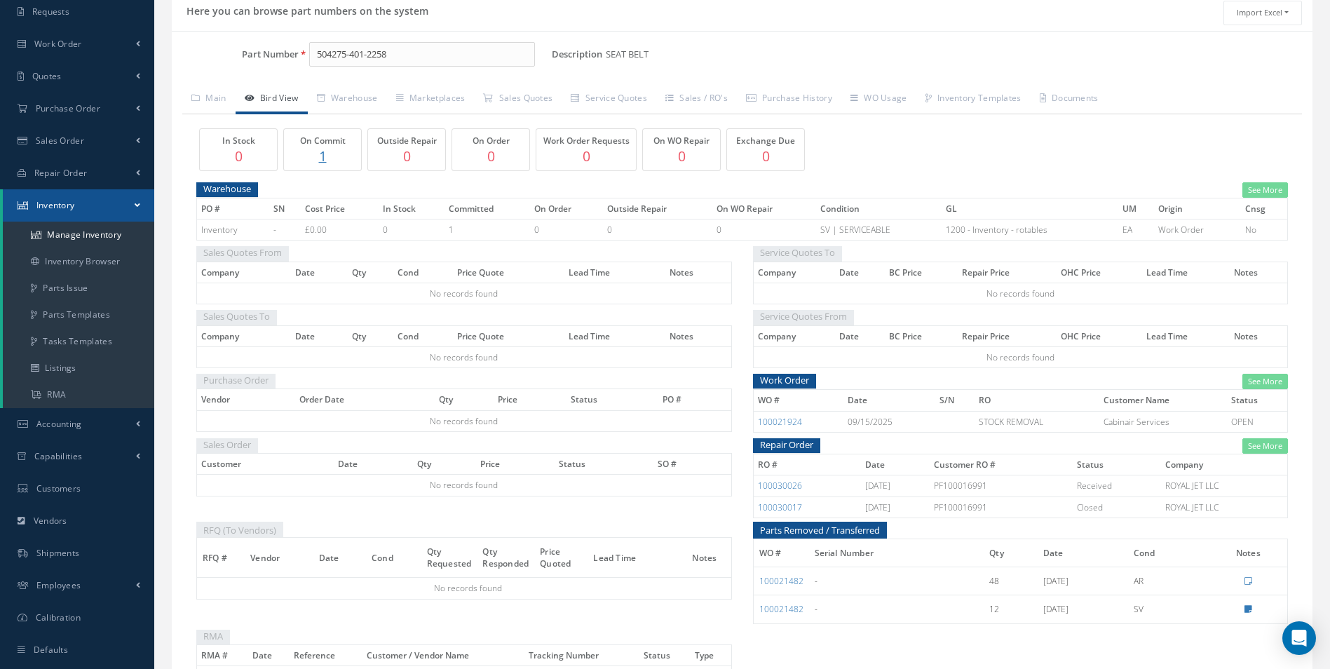
scroll to position [0, 0]
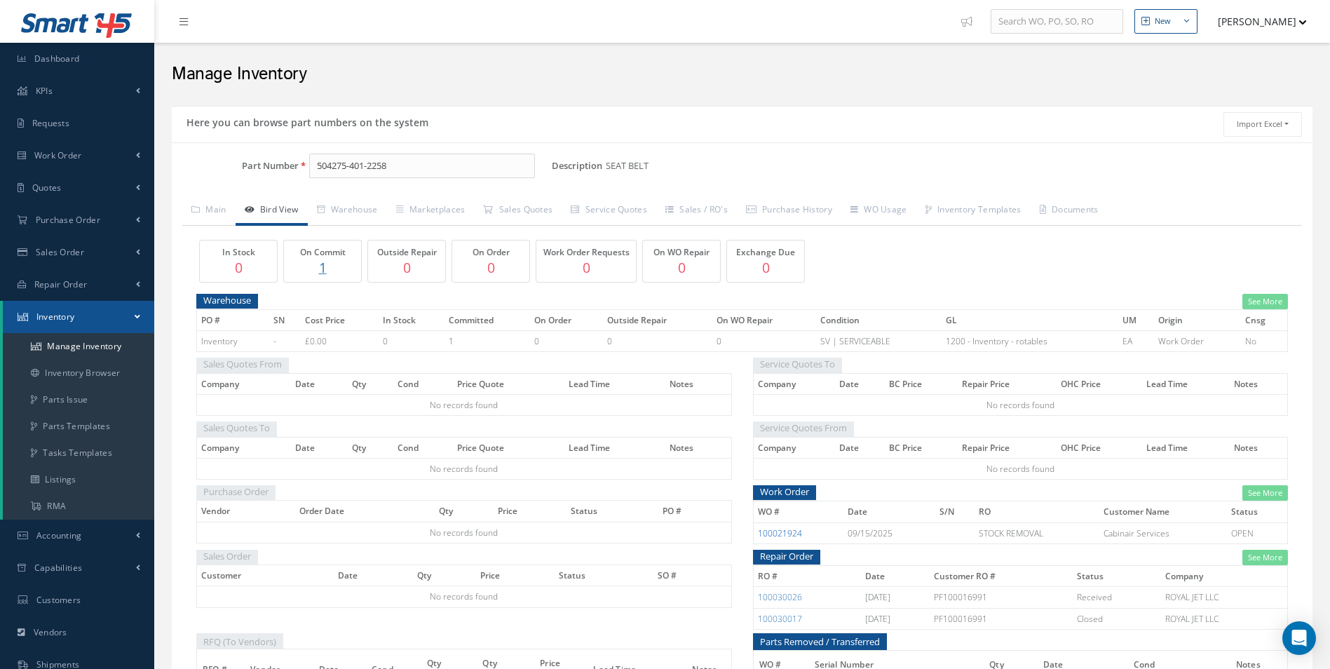
click at [785, 529] on link "100021924" at bounding box center [780, 533] width 44 height 12
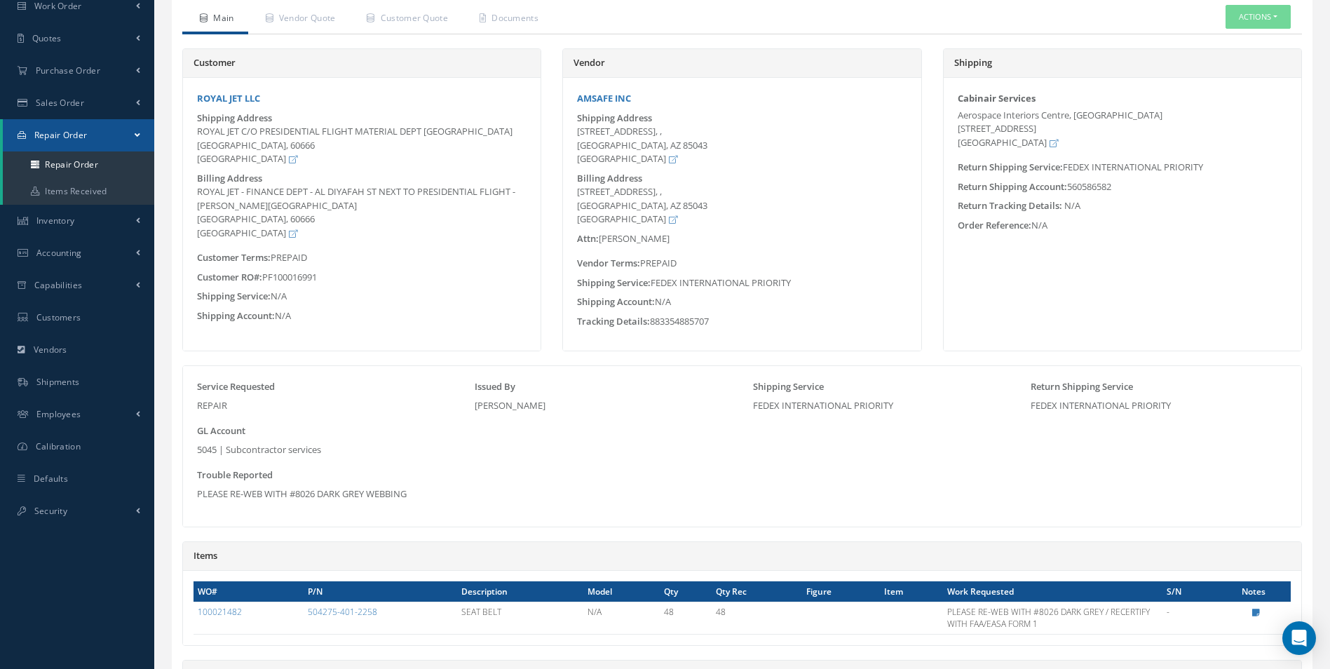
scroll to position [210, 0]
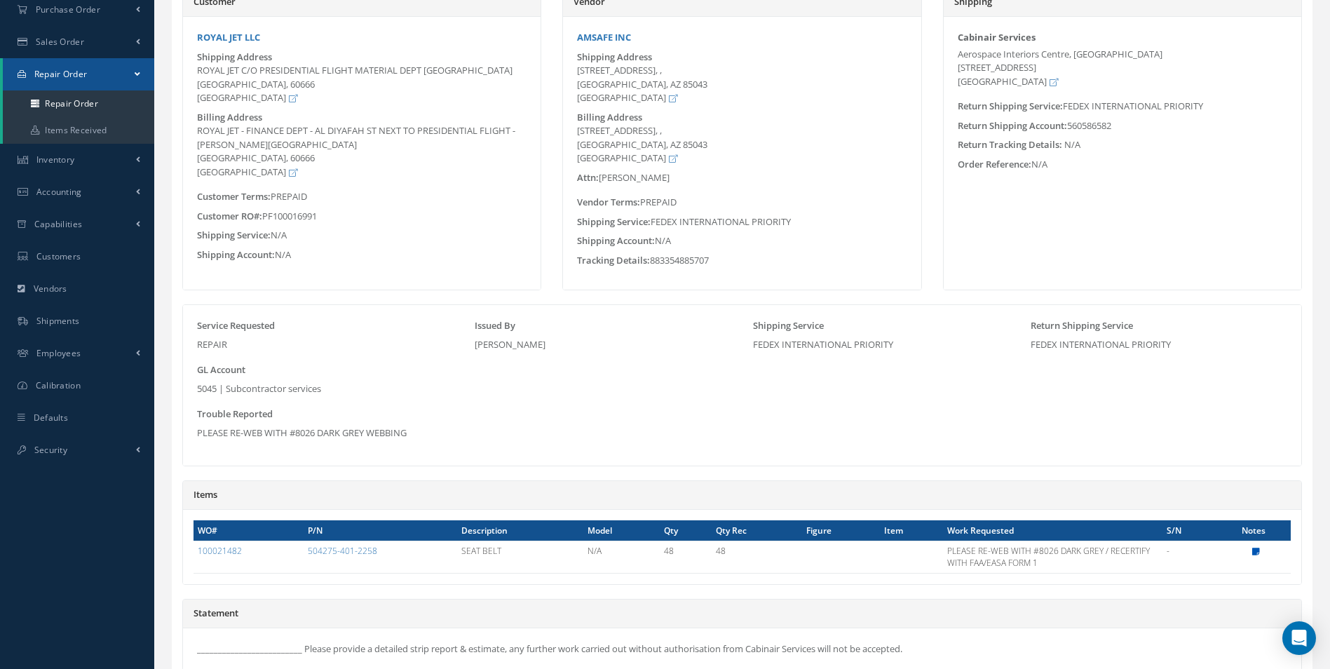
click at [1257, 550] on icon at bounding box center [1256, 551] width 8 height 8
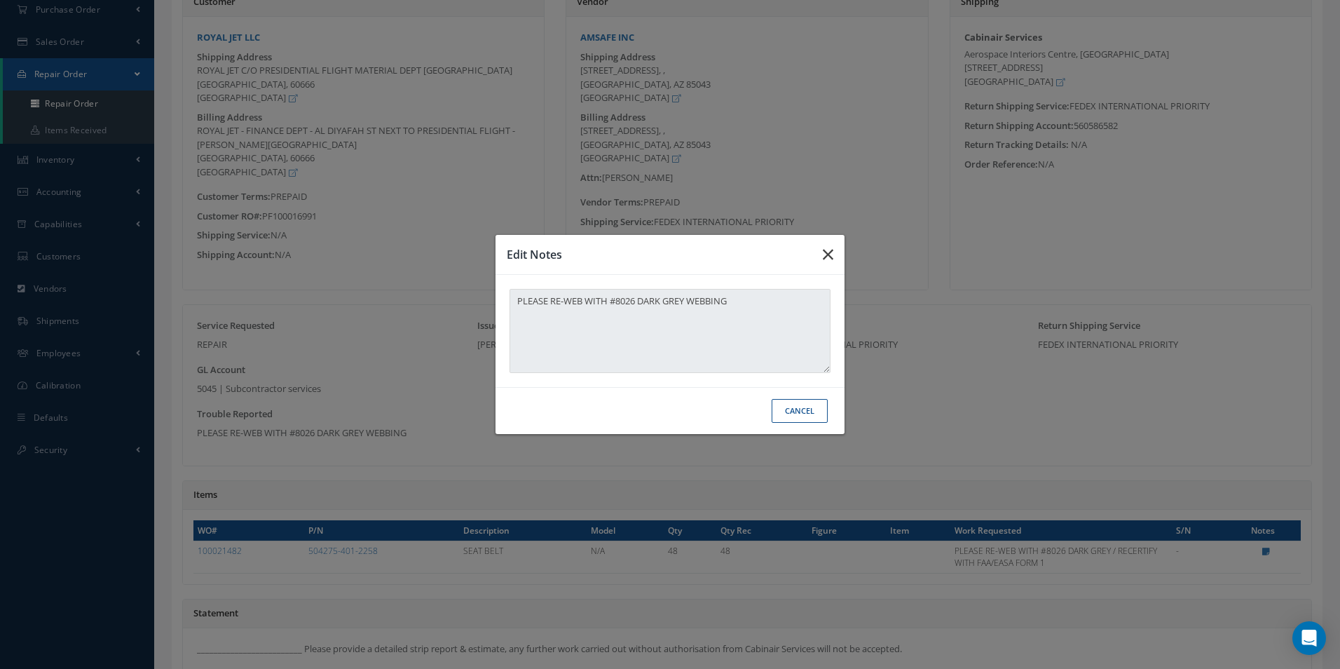
click at [828, 264] on button "button" at bounding box center [828, 254] width 33 height 39
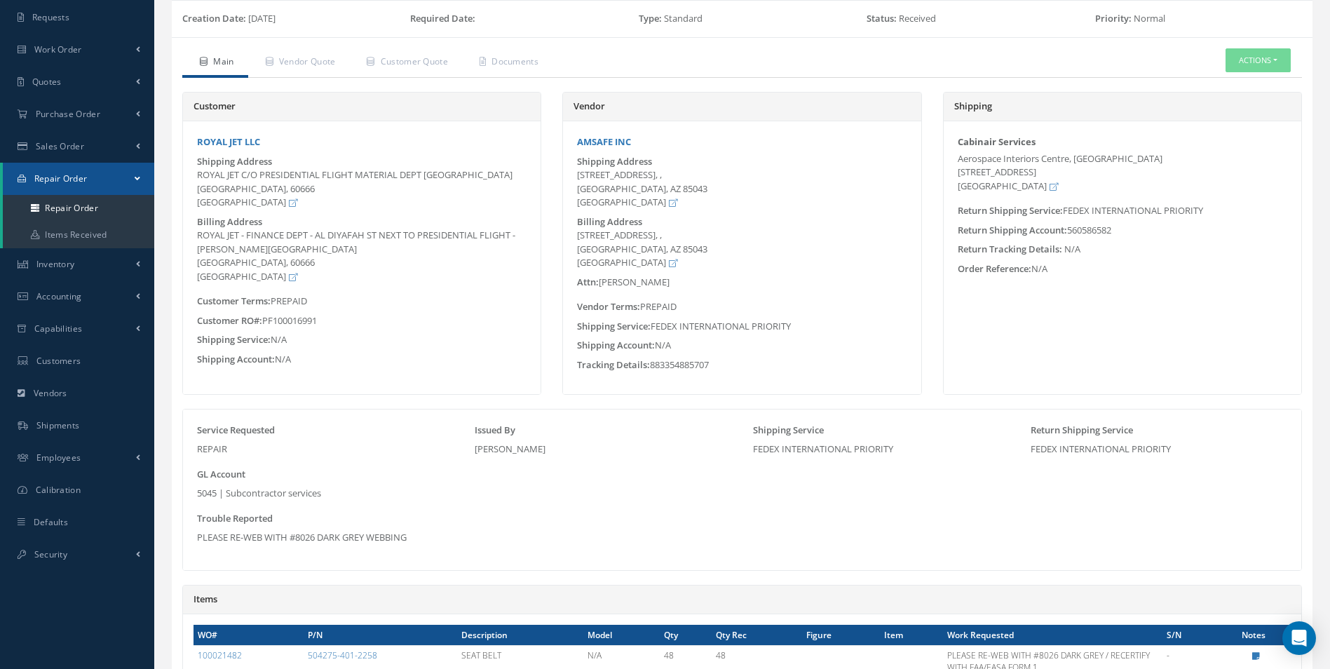
scroll to position [0, 0]
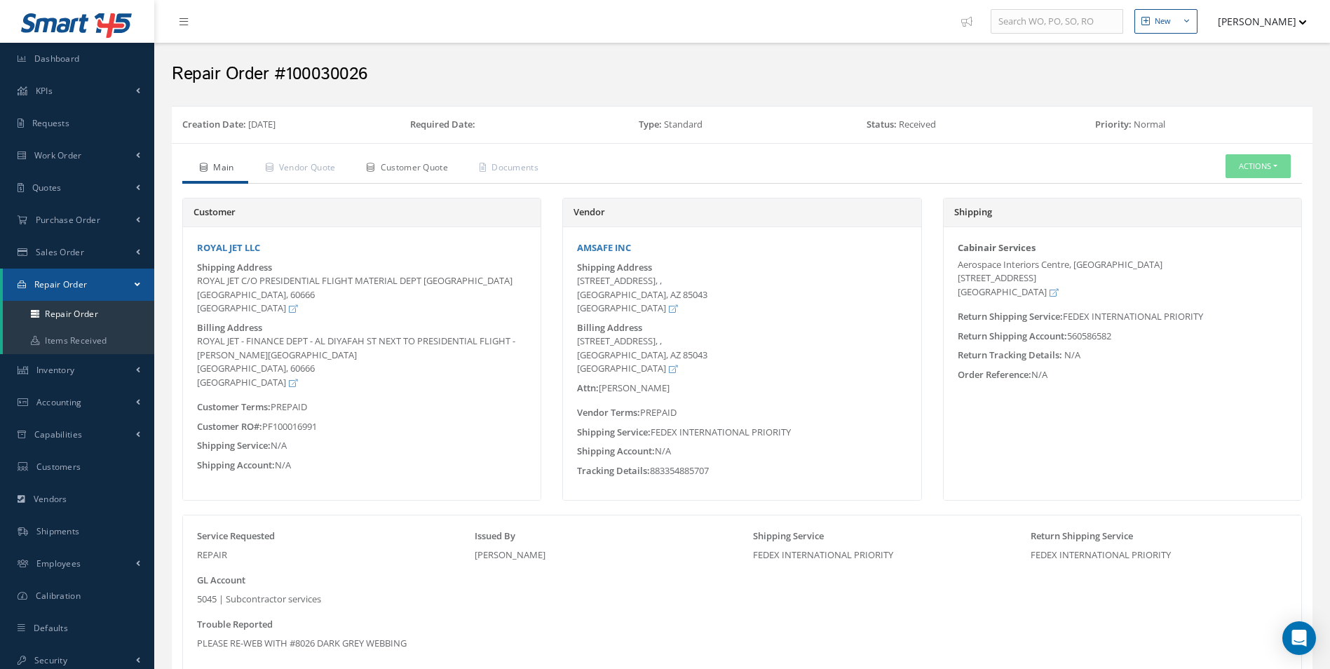
click at [423, 164] on link "Customer Quote" at bounding box center [405, 168] width 113 height 29
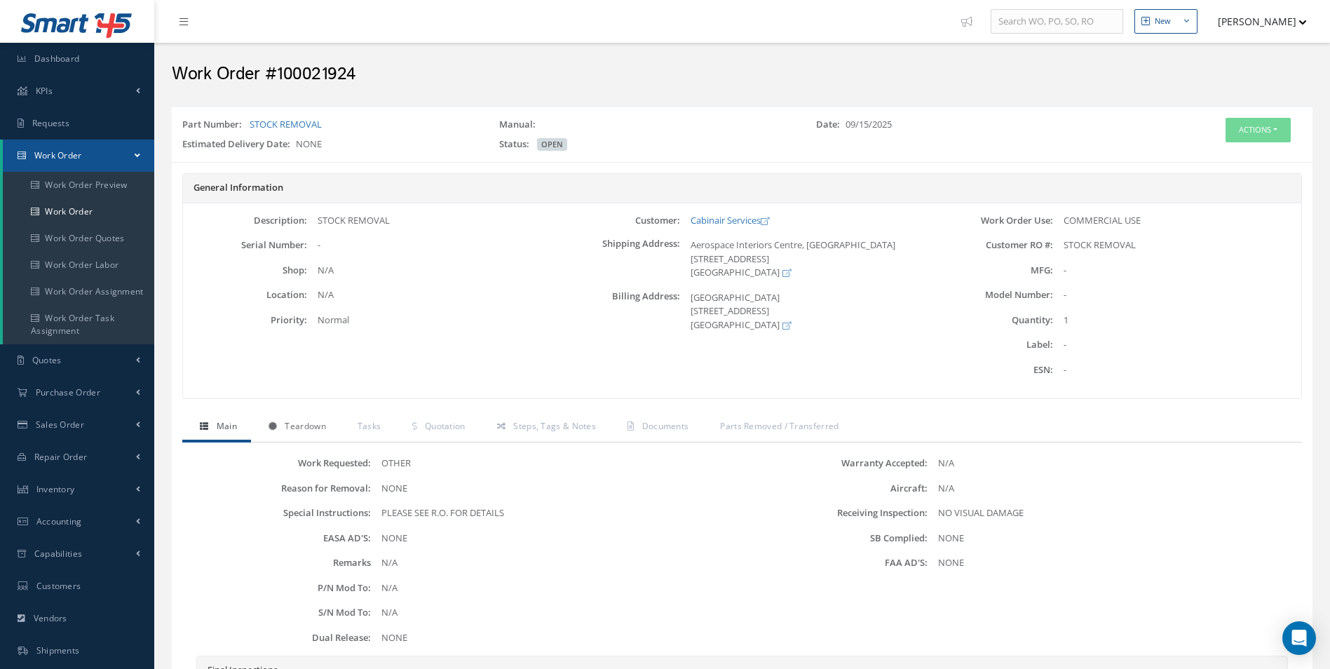
click at [308, 422] on span "Teardown" at bounding box center [305, 426] width 41 height 12
